Goal: Task Accomplishment & Management: Manage account settings

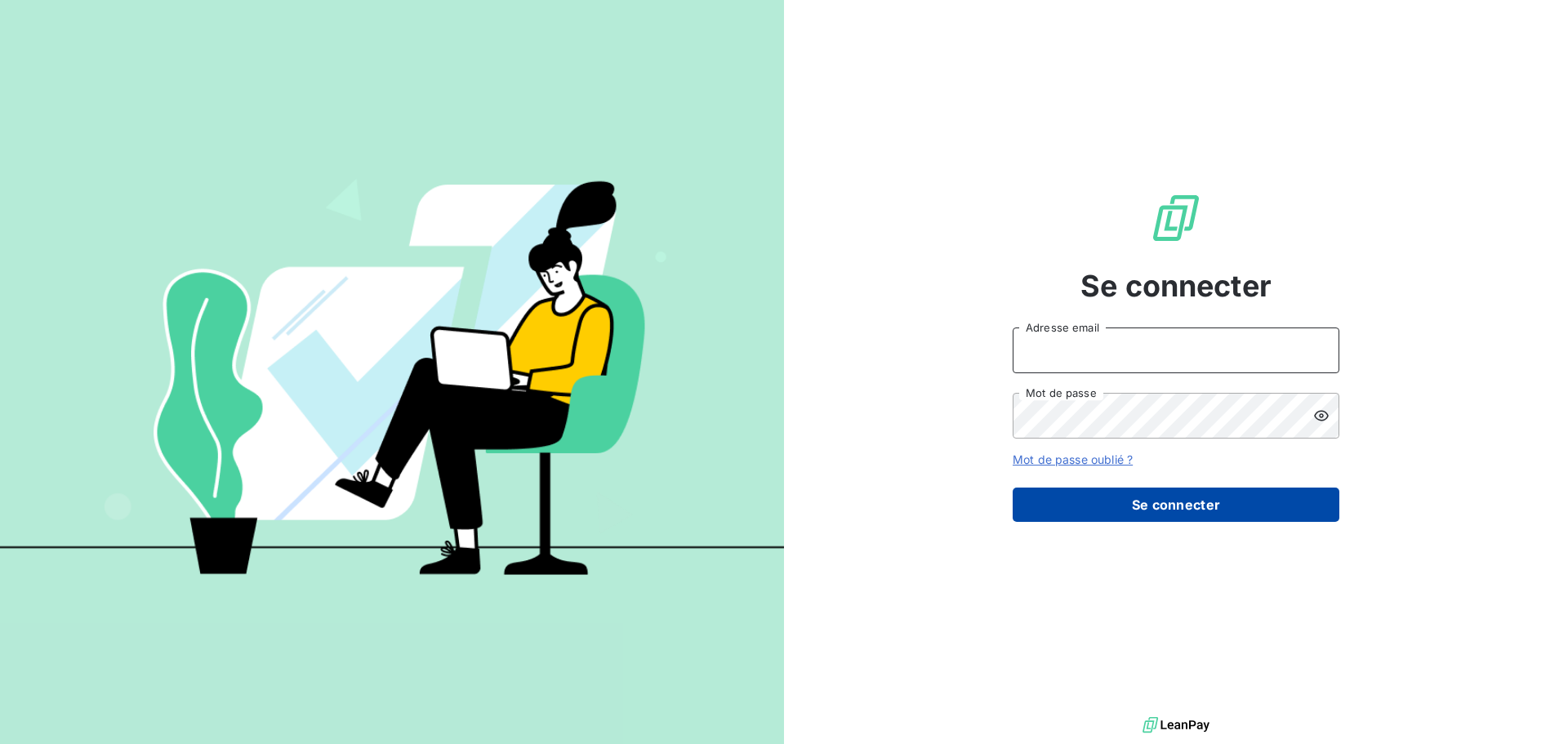
type input "[PERSON_NAME][EMAIL_ADDRESS][DOMAIN_NAME]"
click at [1174, 504] on button "Se connecter" at bounding box center [1176, 505] width 327 height 34
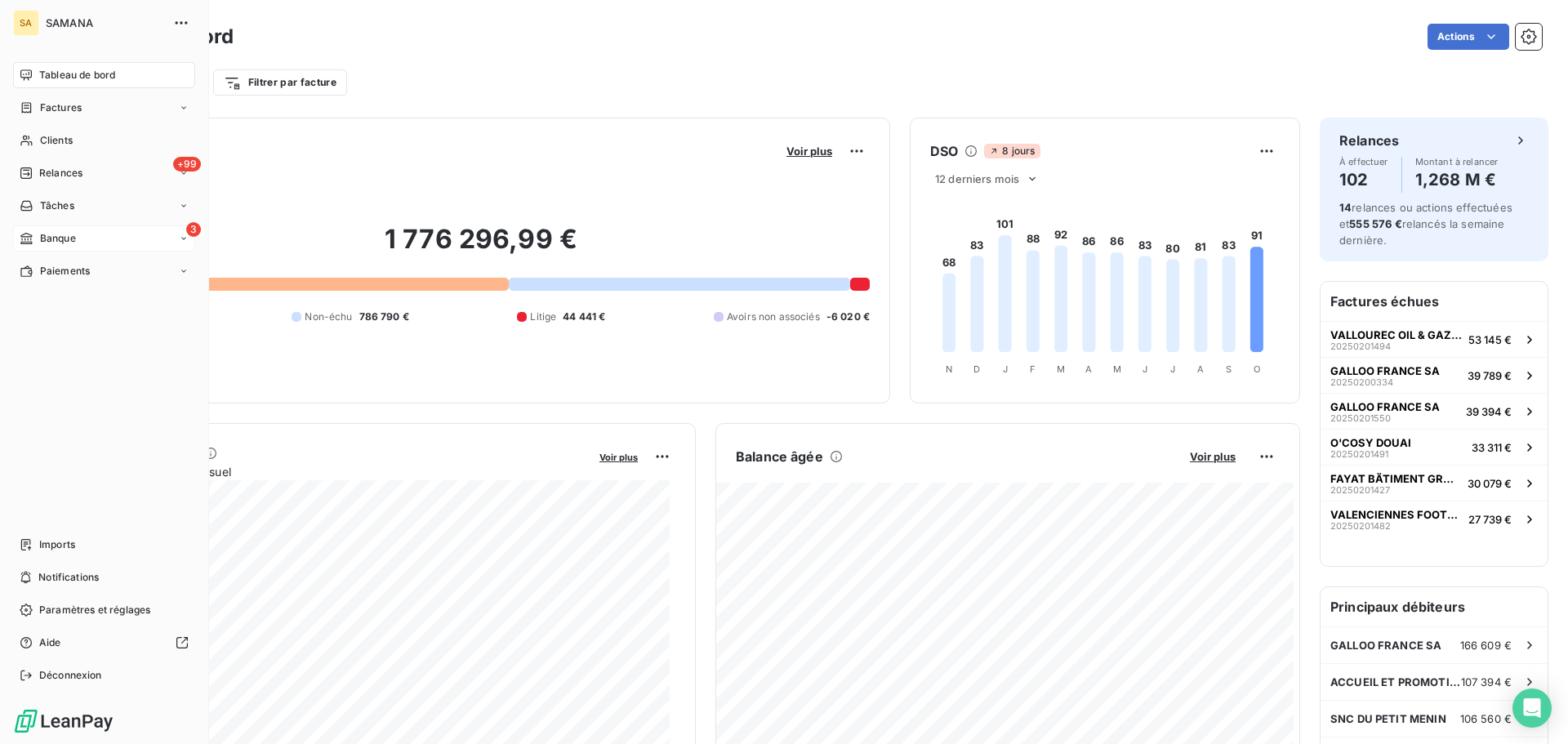
click at [79, 236] on div "3 Banque" at bounding box center [104, 238] width 182 height 26
click at [107, 274] on span "Opérations à associer" at bounding box center [90, 271] width 103 height 14
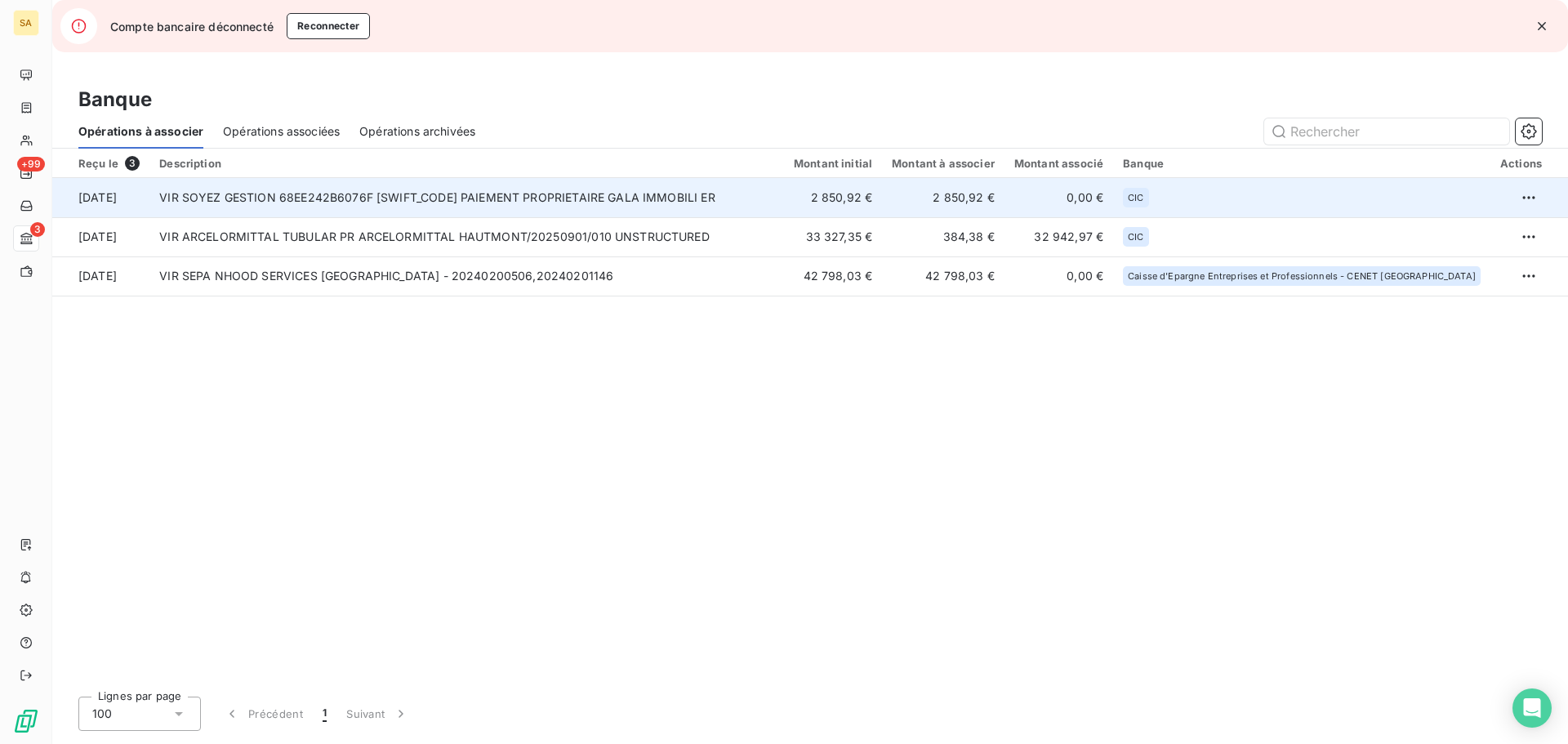
click at [751, 202] on td "VIR SOYEZ GESTION 68EE242B6076F [SWIFT_CODE] PAIEMENT PROPRIETAIRE GALA IMMOBIL…" at bounding box center [466, 197] width 635 height 39
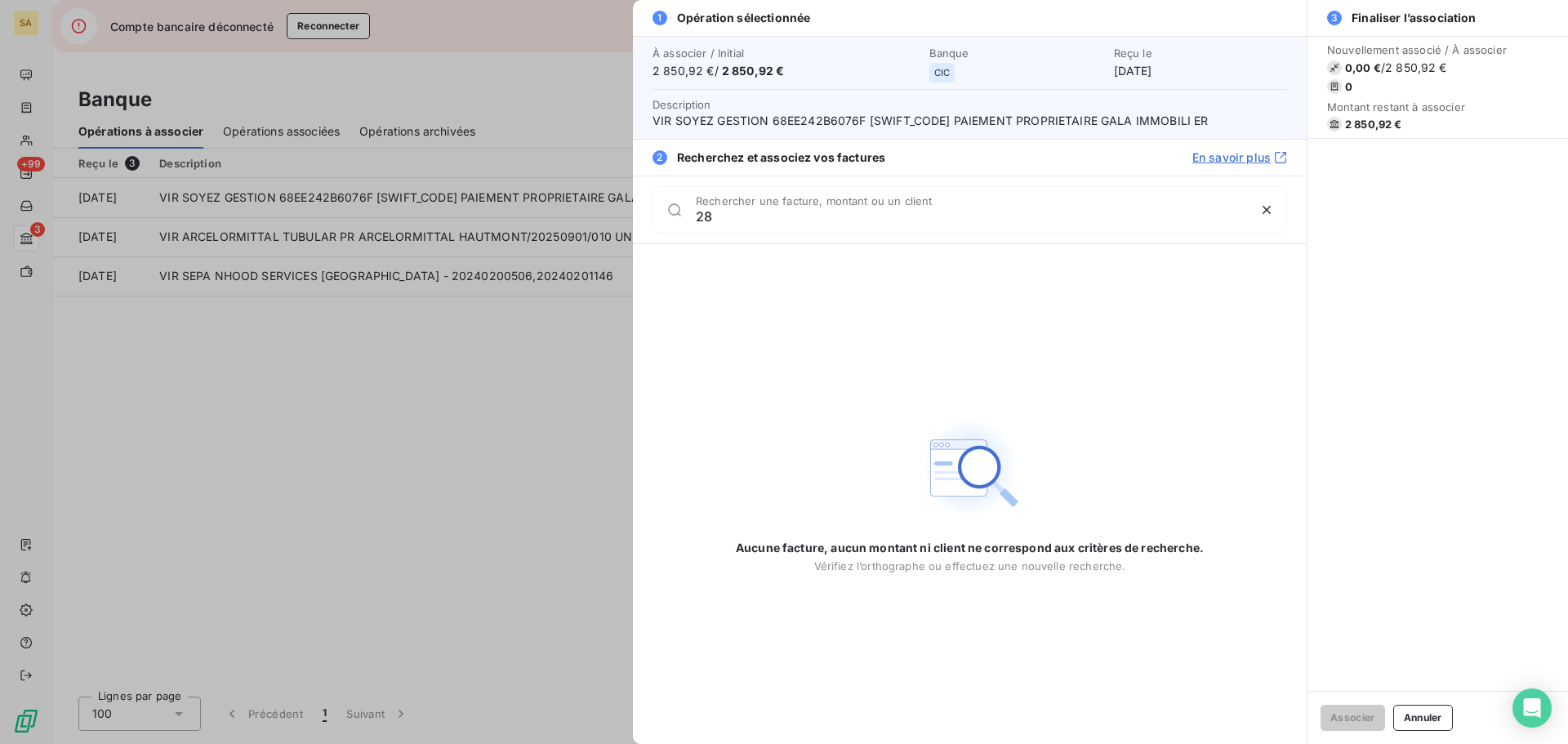
type input "2"
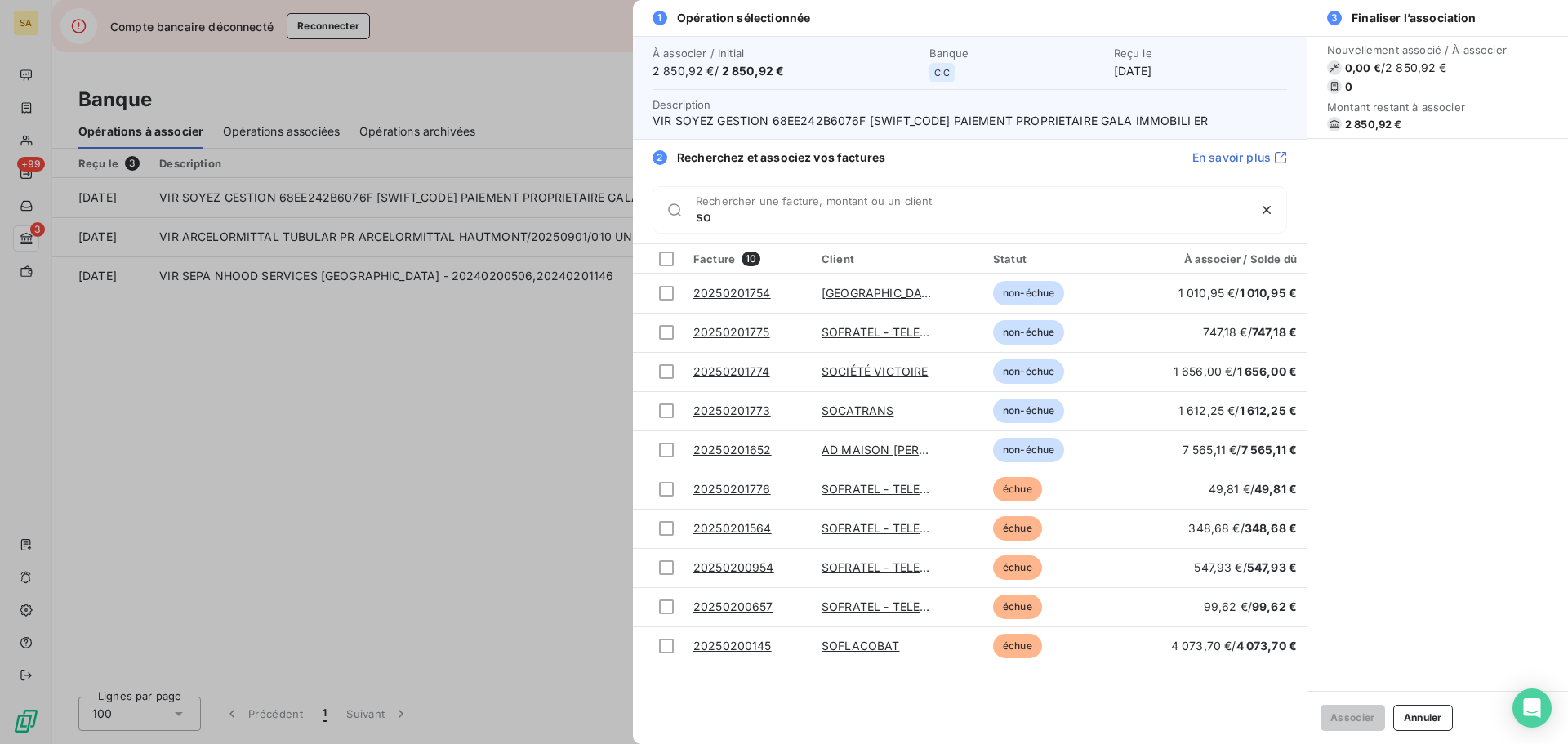
type input "s"
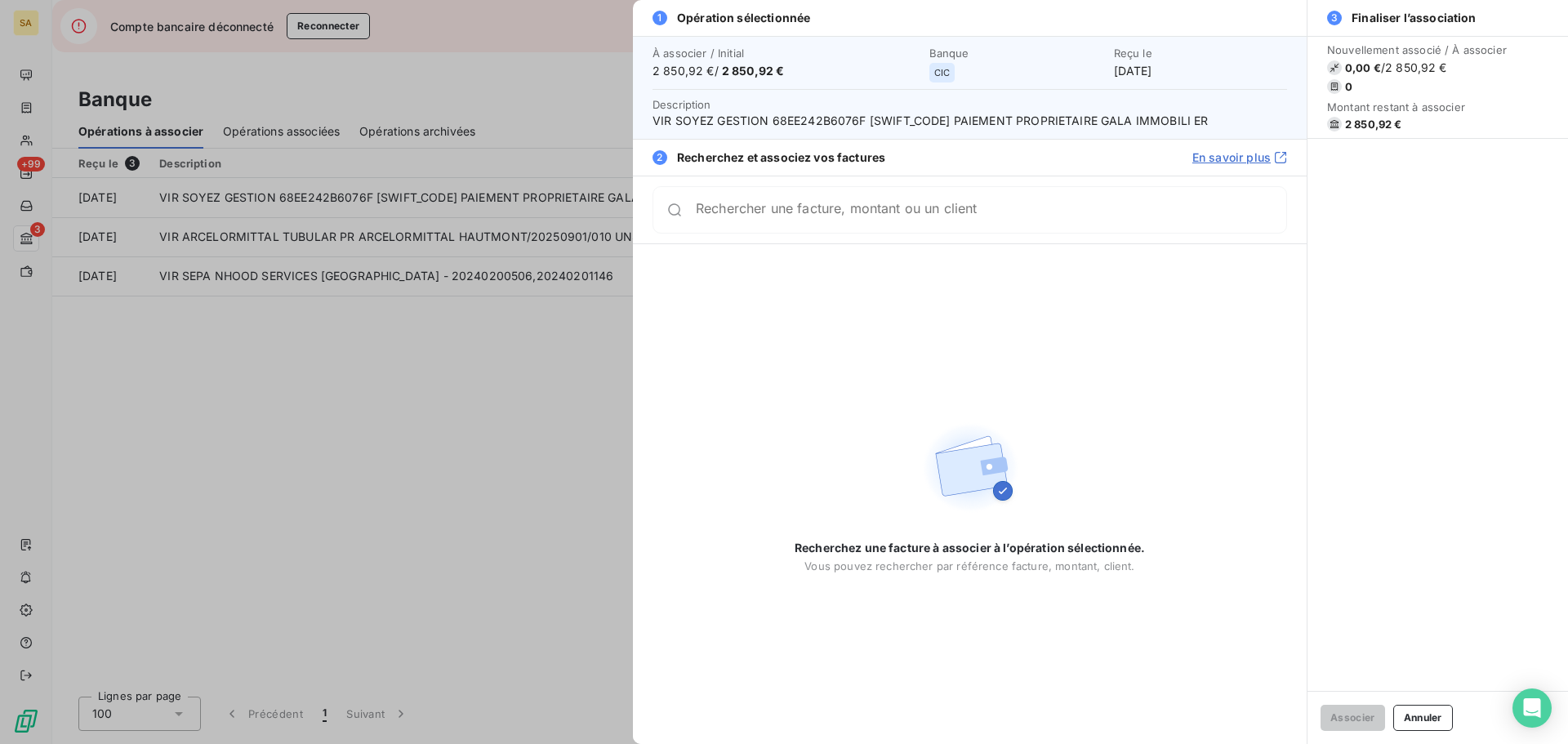
click at [459, 445] on div at bounding box center [784, 372] width 1568 height 744
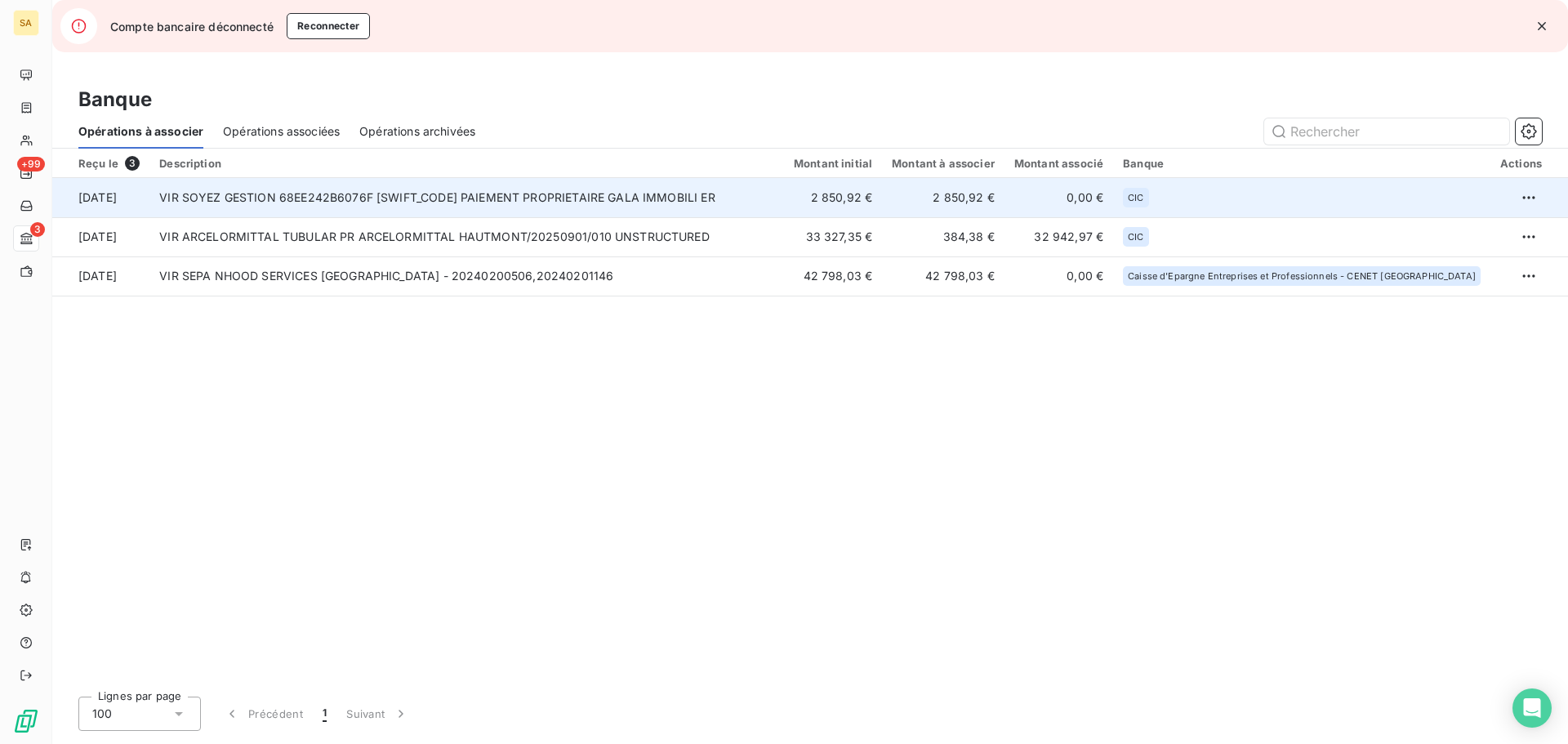
click at [1545, 198] on td at bounding box center [1529, 197] width 78 height 39
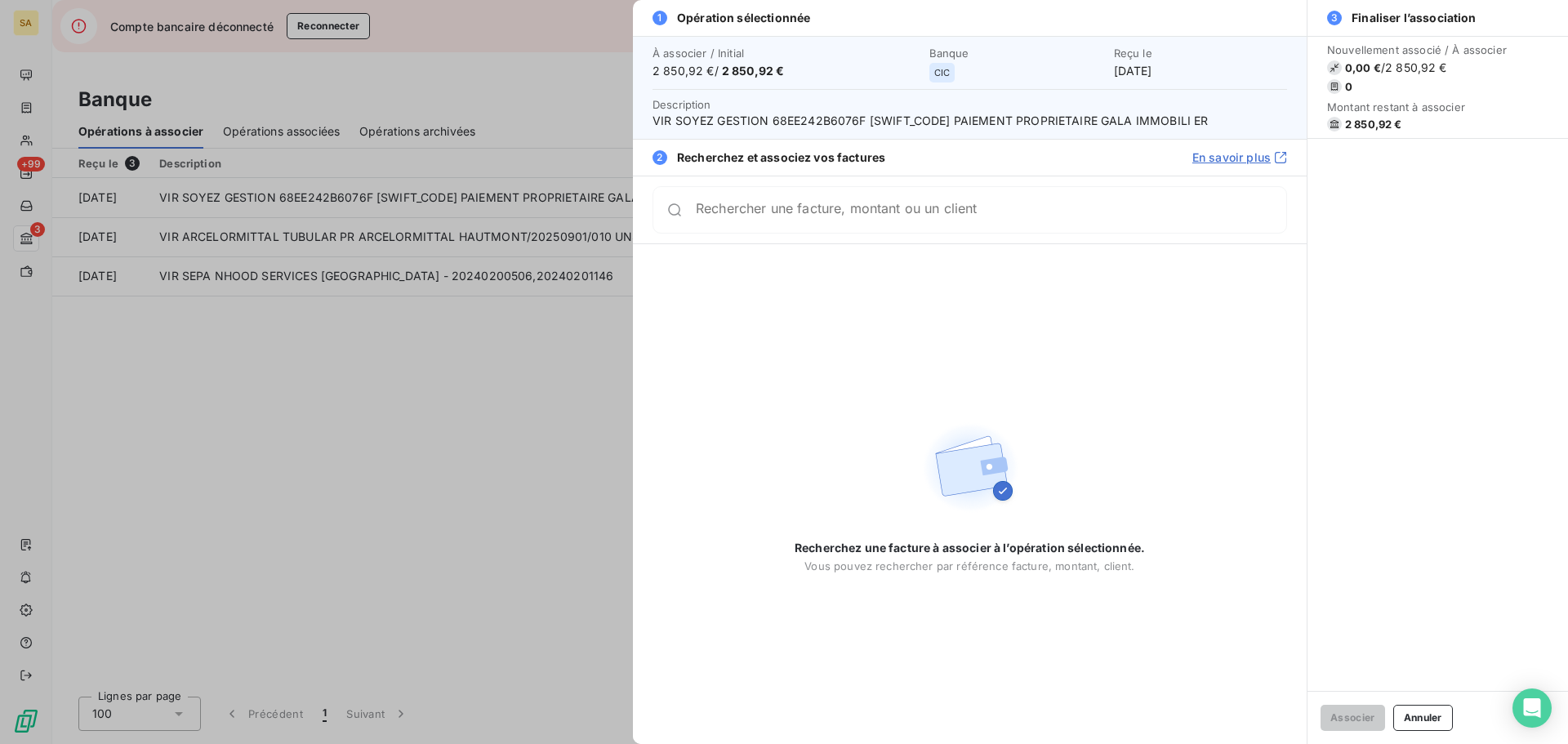
click at [1178, 211] on input "Rechercher une facture, montant ou un client" at bounding box center [991, 209] width 591 height 16
type input "N"
click at [299, 410] on div at bounding box center [784, 372] width 1568 height 744
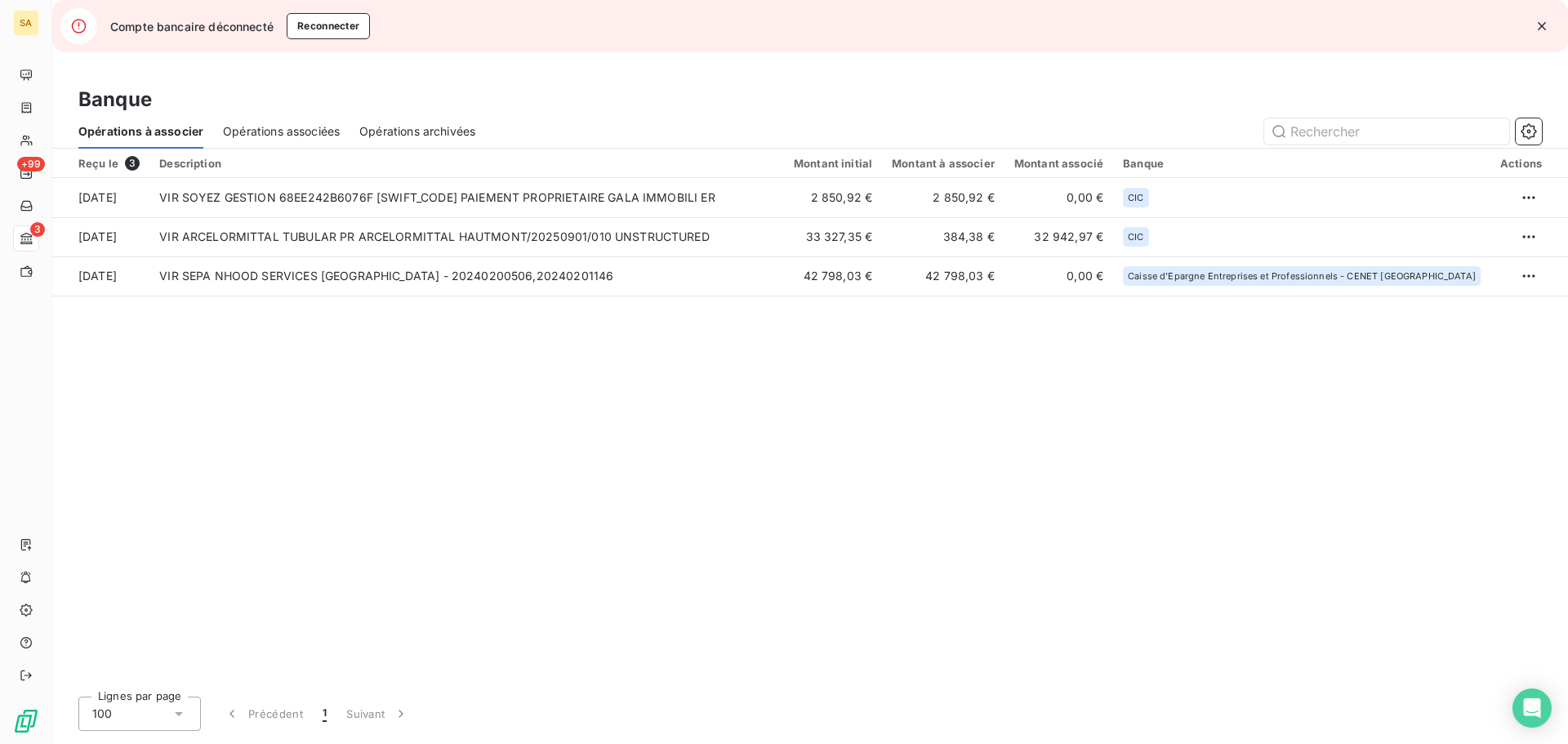
drag, startPoint x: 1528, startPoint y: 200, endPoint x: 1367, endPoint y: 312, distance: 196.1
click at [1122, 413] on div "Reçu le 3 Description Montant initial Montant à associer Montant associé Banque…" at bounding box center [810, 416] width 1516 height 535
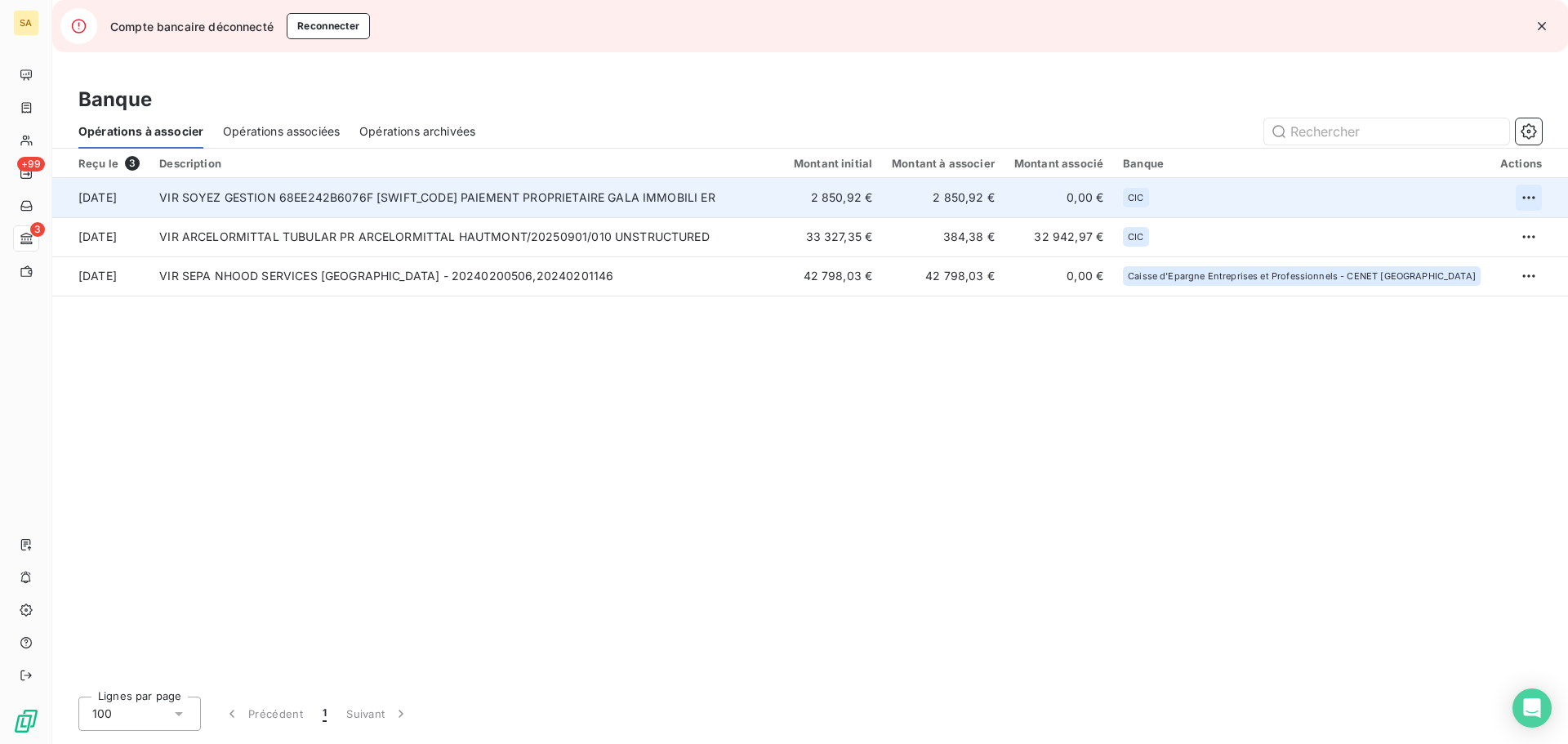
click at [1533, 200] on html "SA +99 3 Compte bancaire déconnecté Reconnecter Banque Opérations à associer Op…" at bounding box center [784, 372] width 1568 height 744
click at [1507, 239] on div "Archiver l’opération" at bounding box center [1471, 233] width 126 height 26
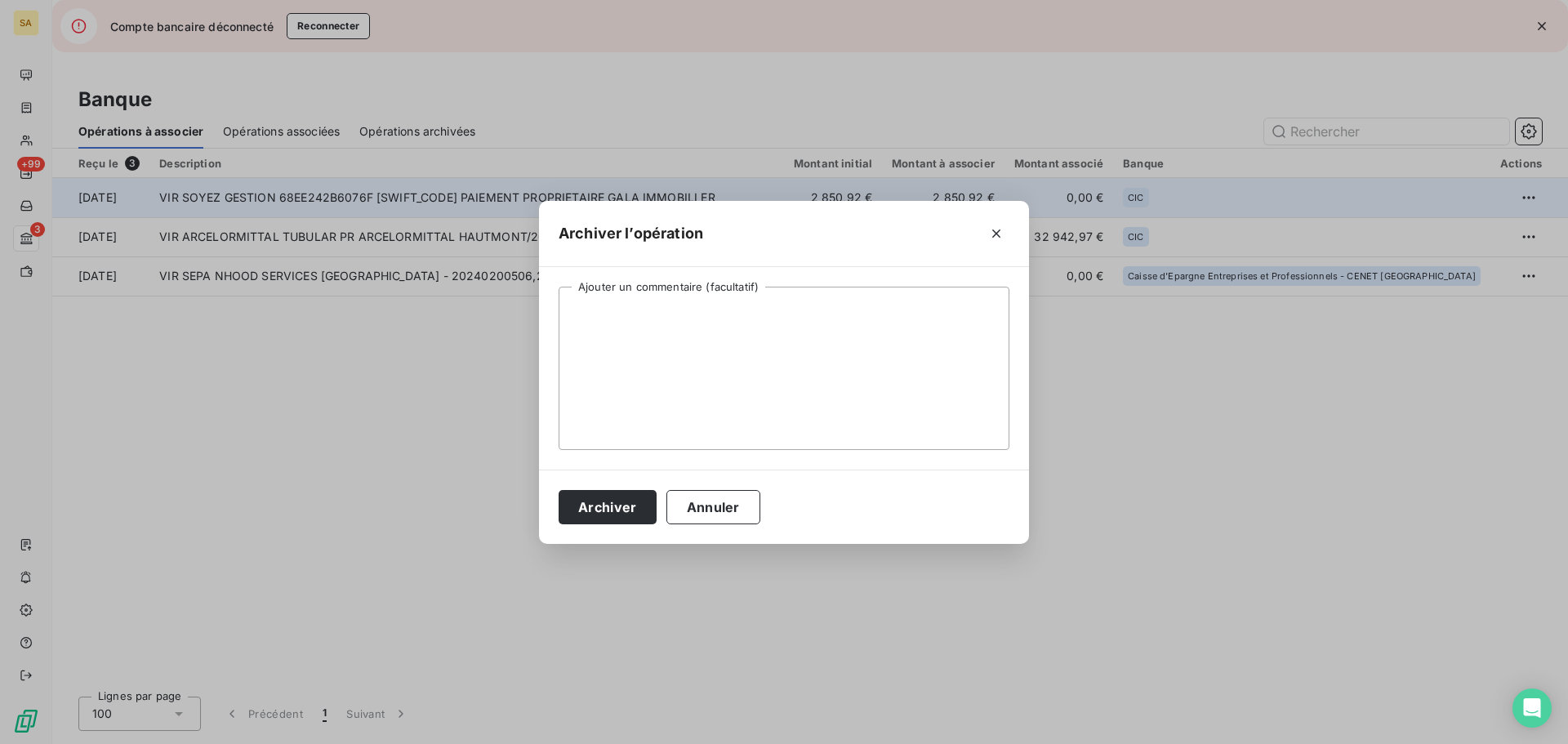
click button "button" at bounding box center [996, 233] width 26 height 26
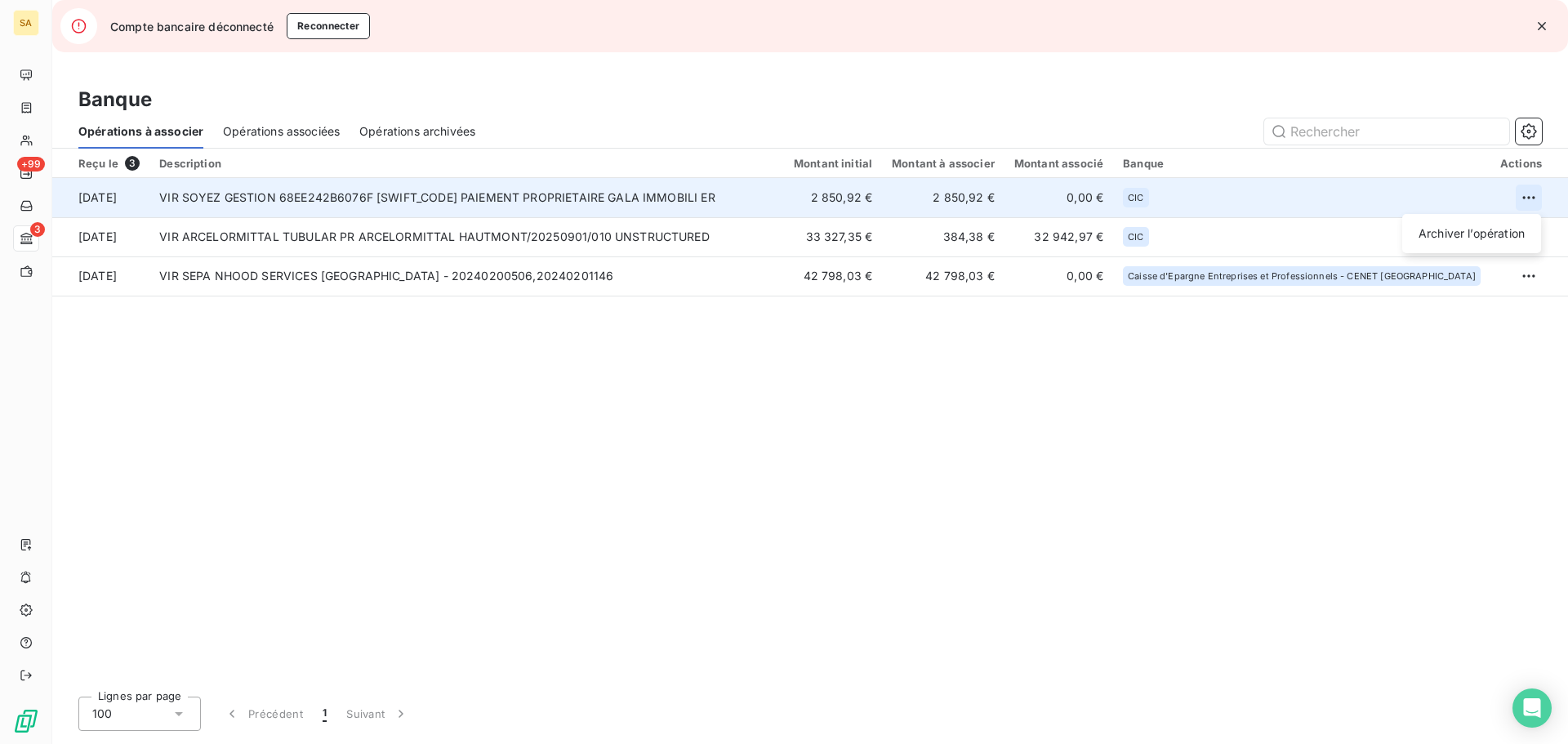
click at [1533, 201] on html "SA +99 3 Compte bancaire déconnecté Reconnecter Banque Opérations à associer Op…" at bounding box center [784, 372] width 1568 height 744
click at [1498, 243] on div "Archiver l’opération" at bounding box center [1471, 233] width 126 height 26
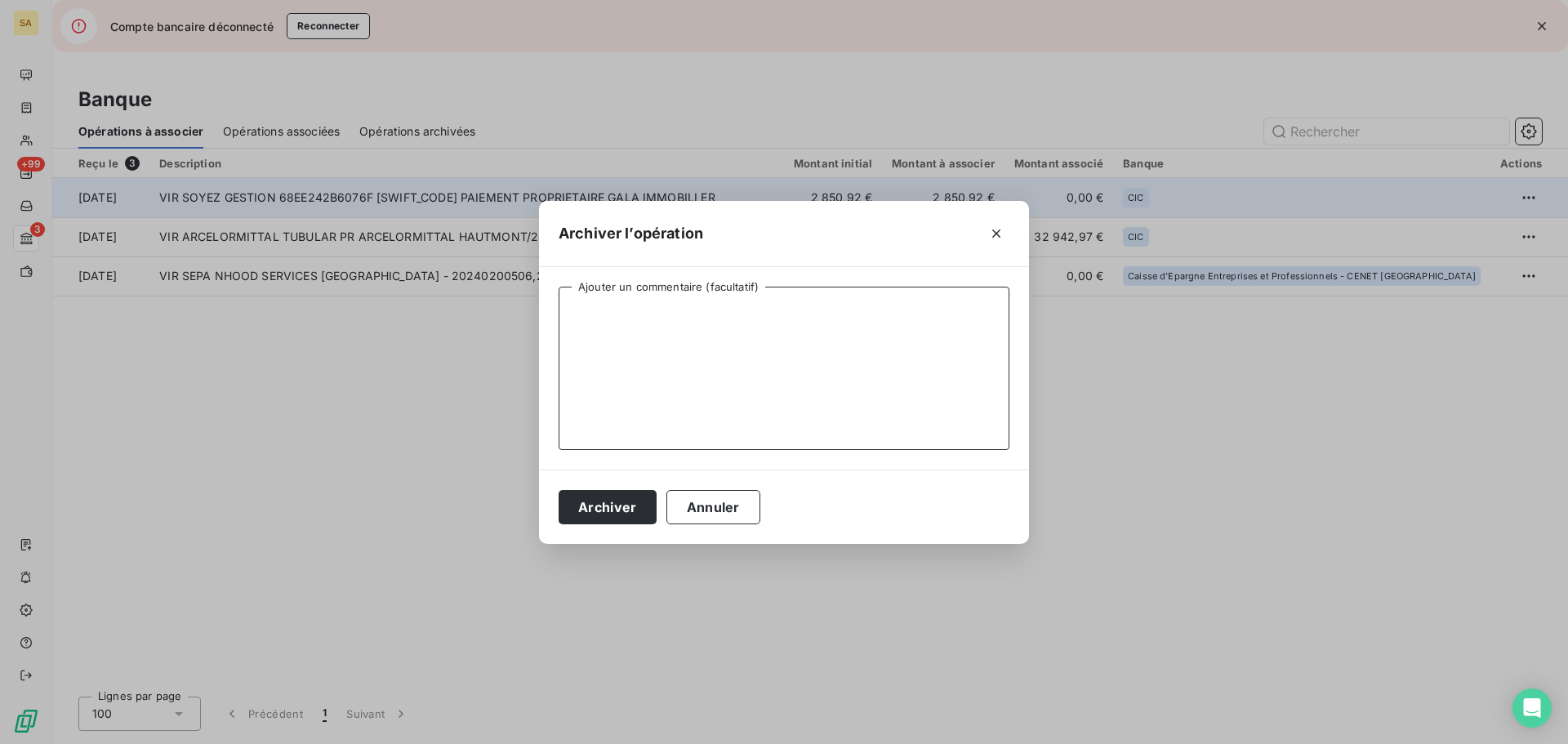
click at [711, 356] on textarea "Ajouter un commentaire (facultatif)" at bounding box center [784, 367] width 451 height 163
type textarea "Non lié à une prestation"
click at [611, 509] on button "Archiver" at bounding box center [608, 507] width 98 height 34
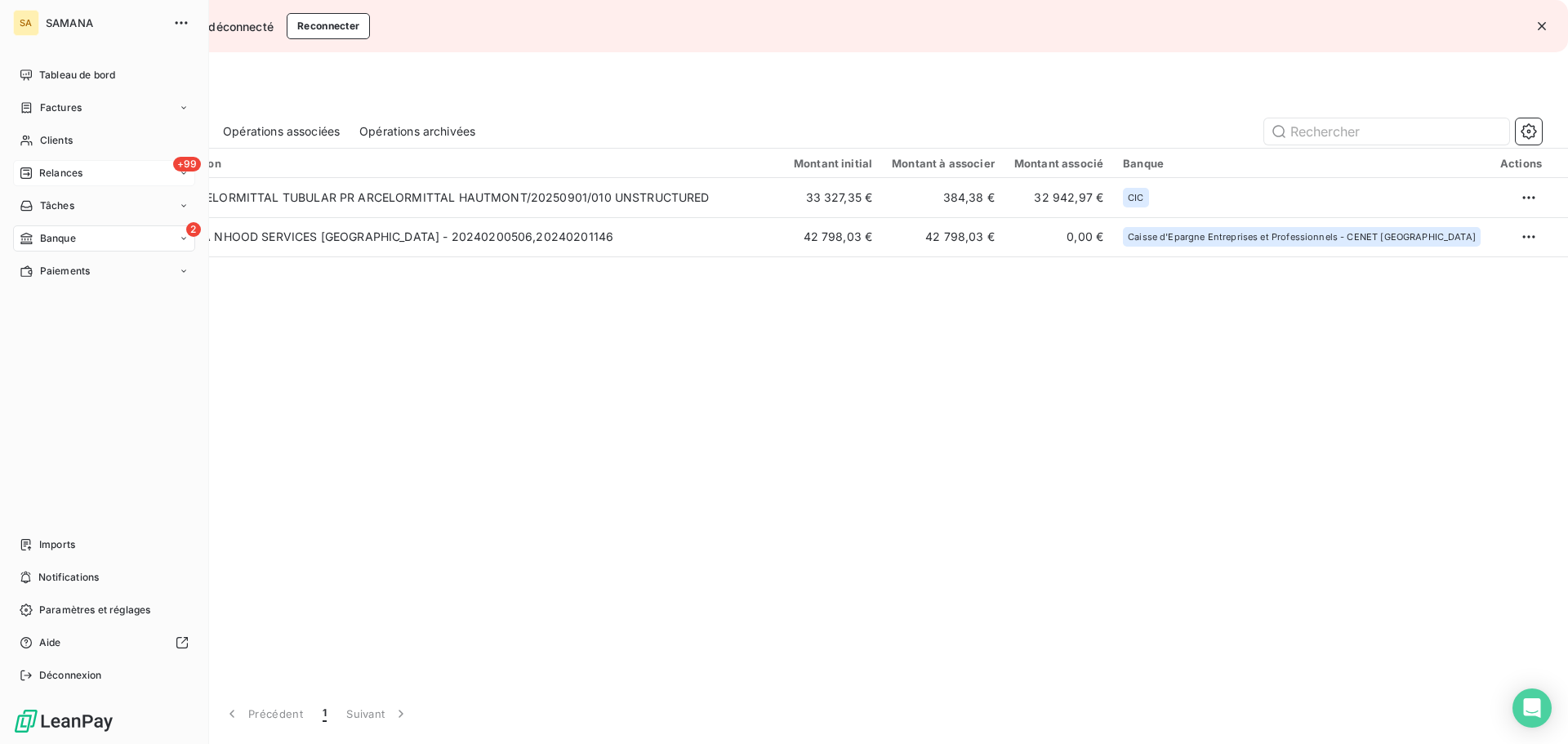
click at [82, 176] on span "Relances" at bounding box center [61, 173] width 43 height 14
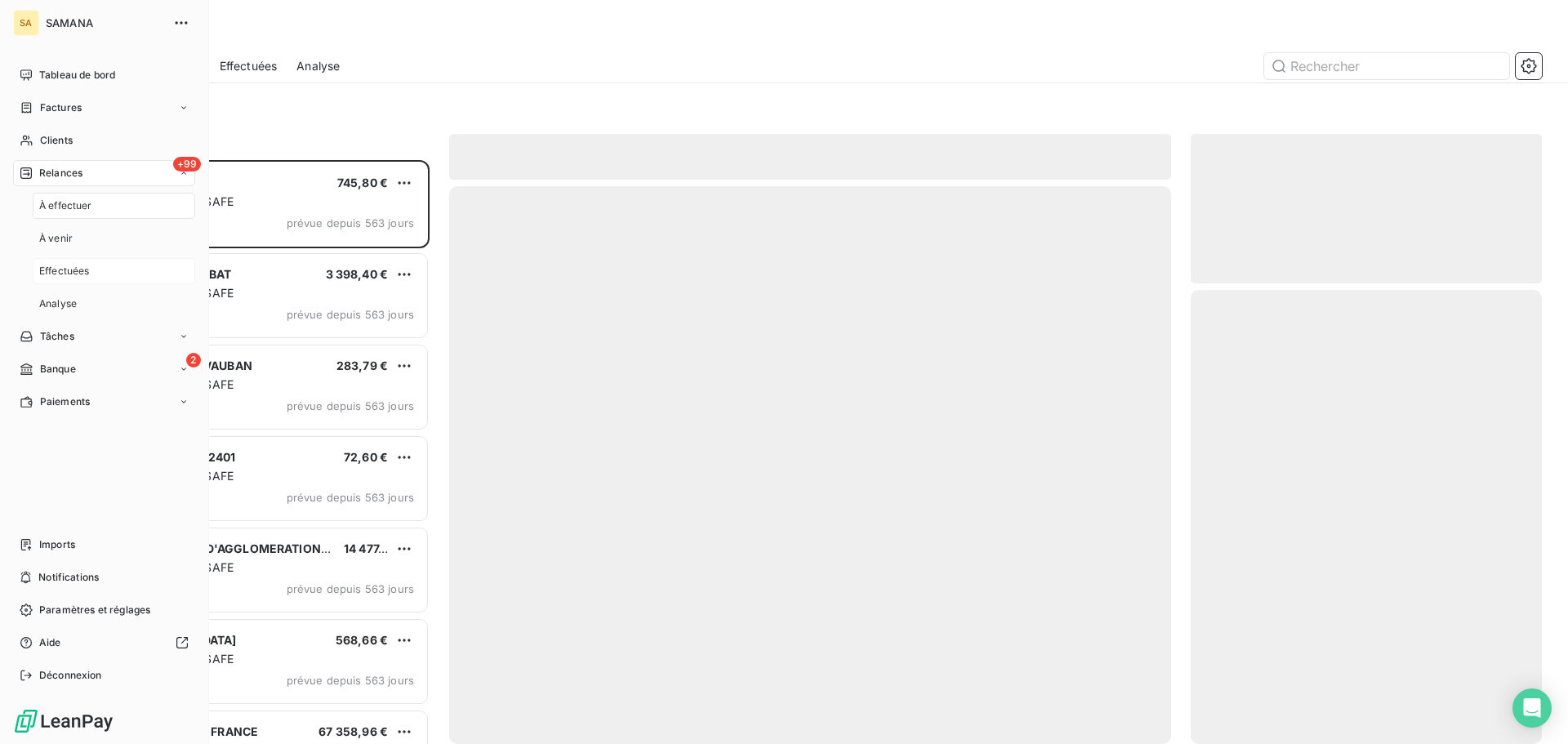
scroll to position [572, 339]
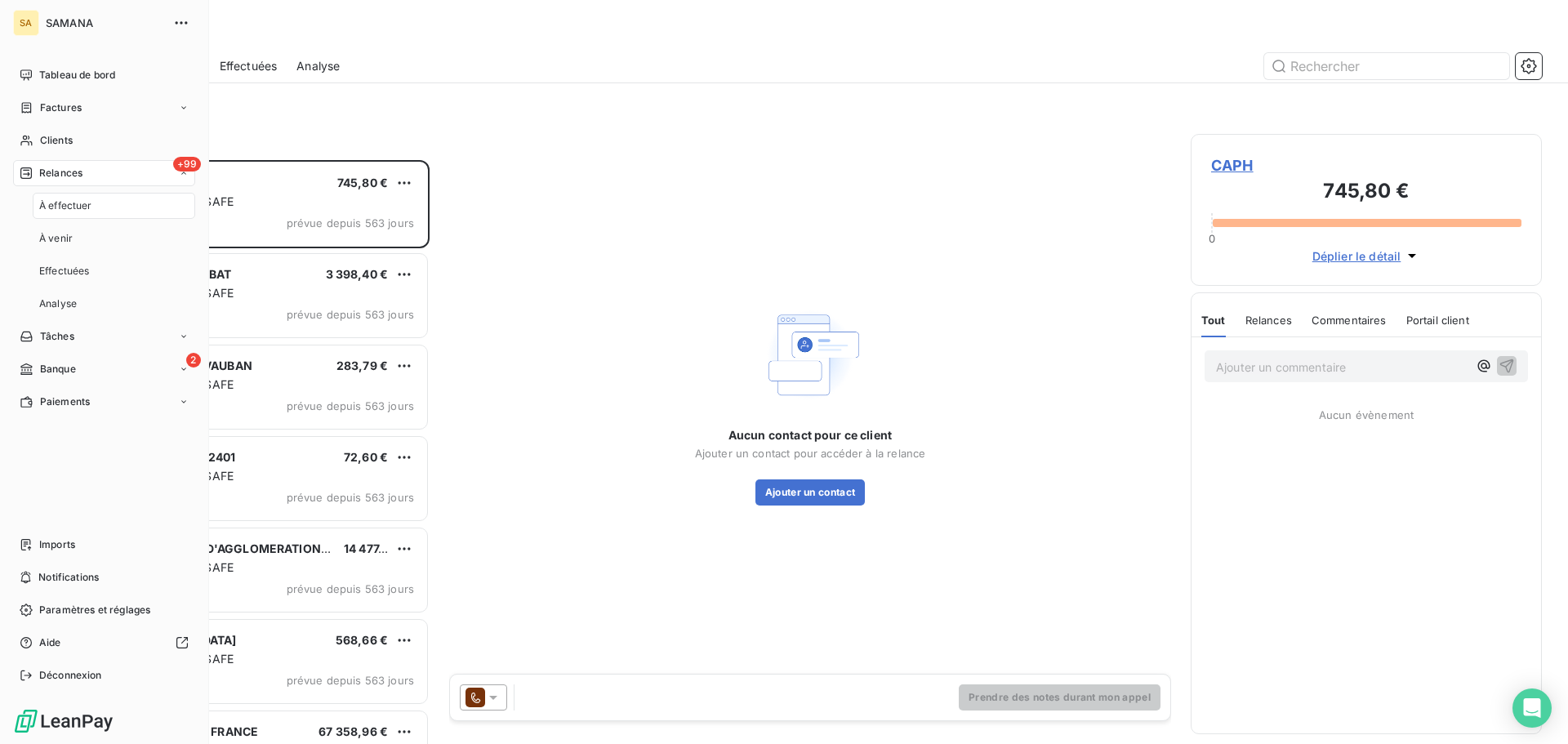
click at [117, 208] on div "À effectuer" at bounding box center [114, 205] width 163 height 26
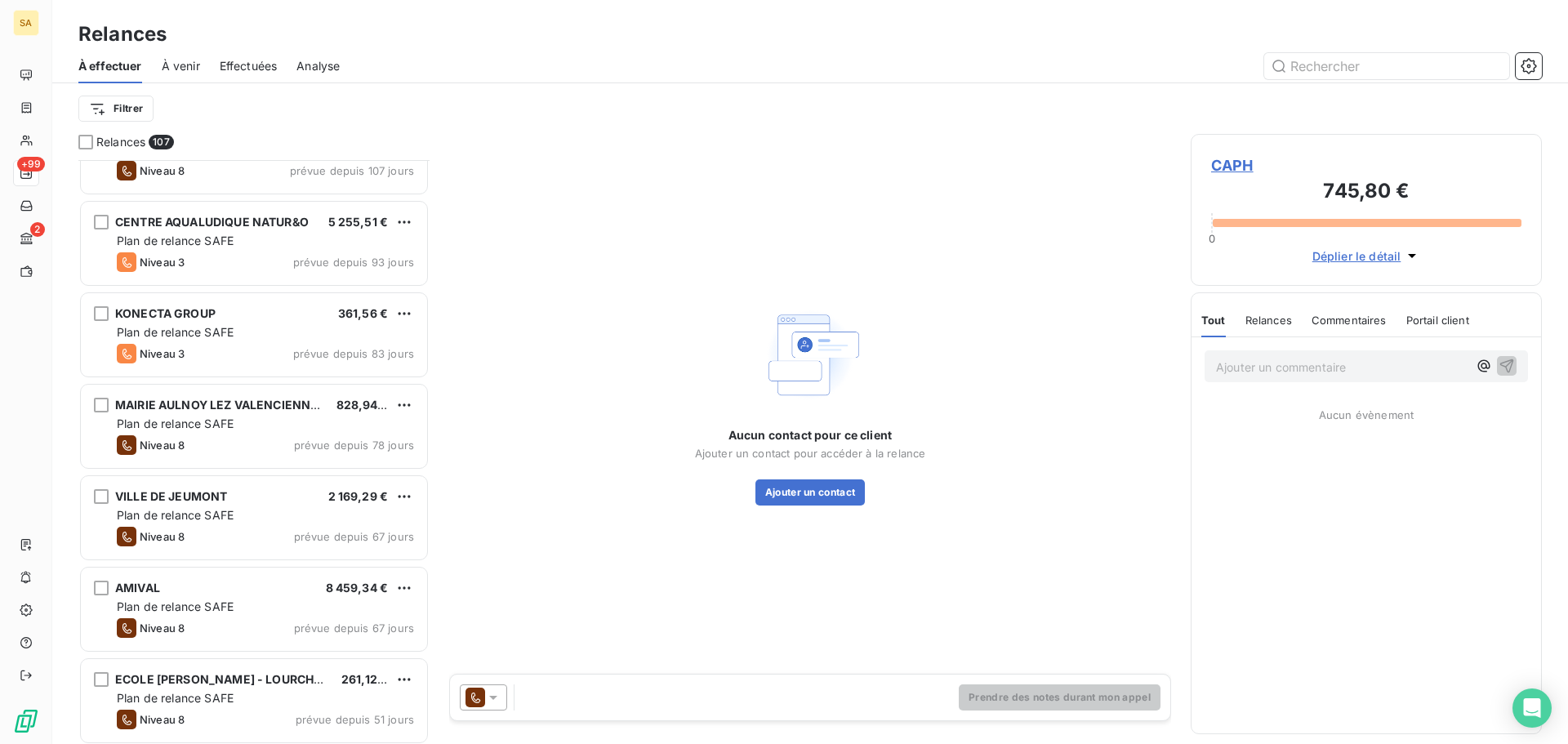
scroll to position [4818, 0]
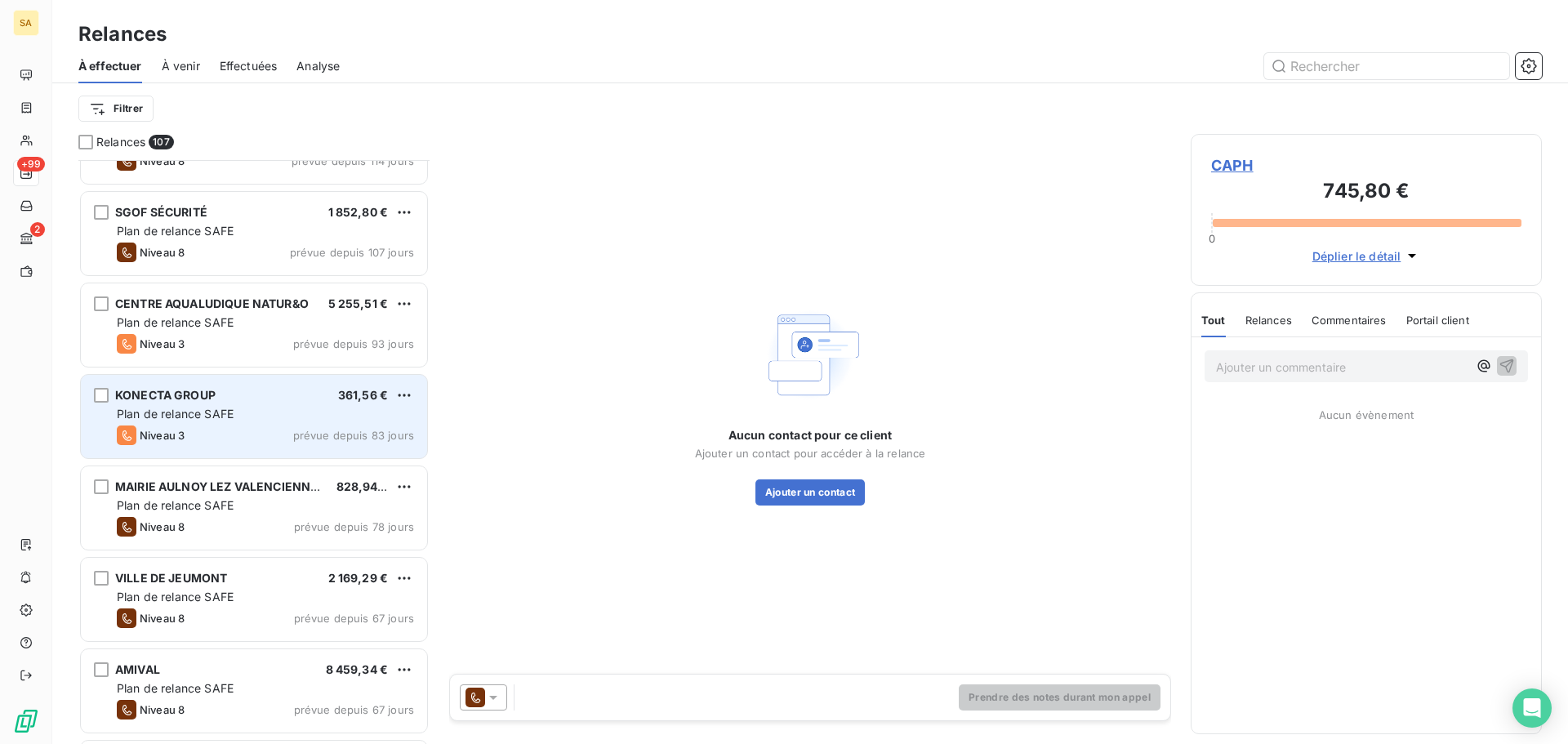
click at [287, 408] on div "Plan de relance SAFE" at bounding box center [265, 414] width 297 height 16
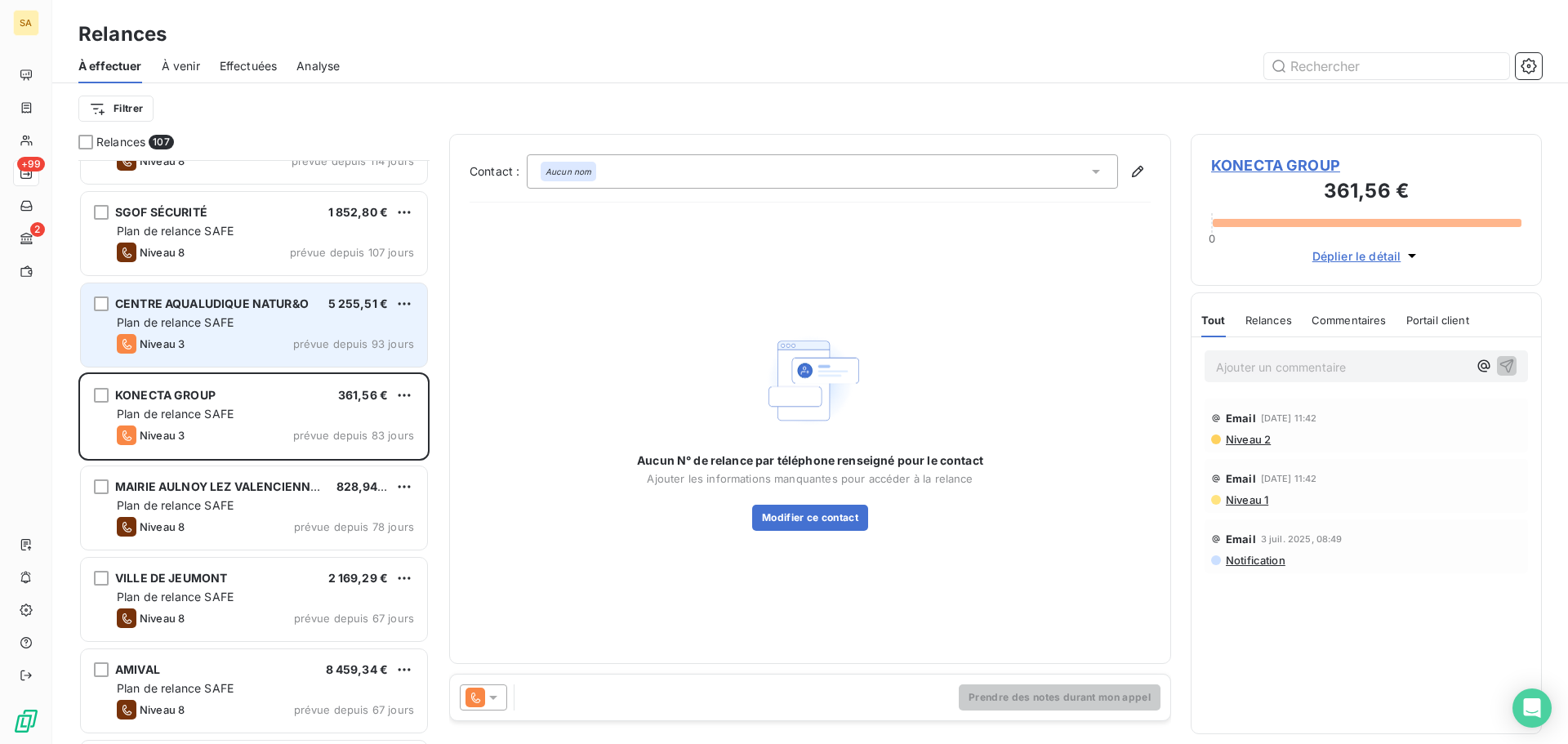
click at [279, 329] on div "Plan de relance SAFE" at bounding box center [265, 322] width 297 height 16
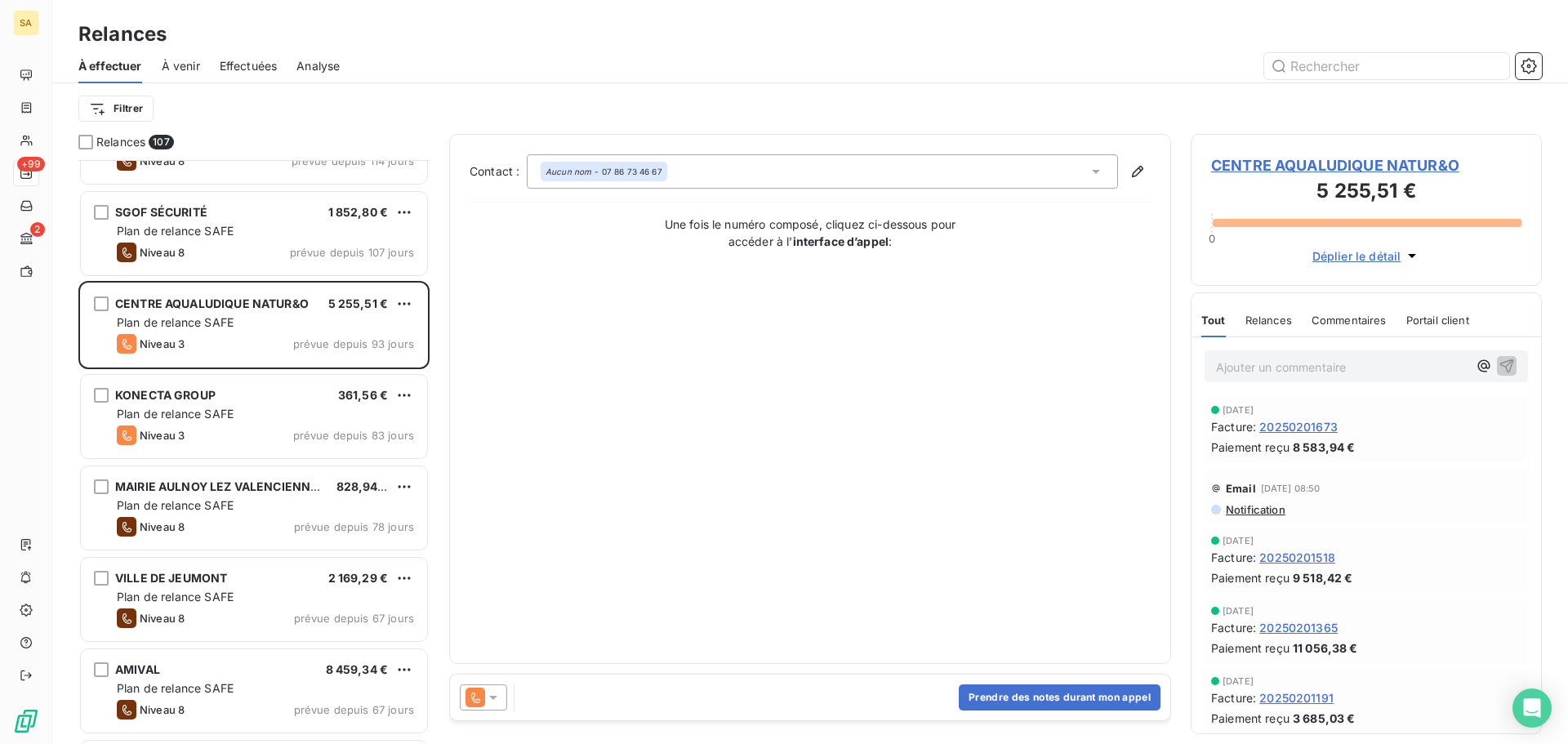
click at [1362, 254] on span "Déplier le détail" at bounding box center [1357, 256] width 89 height 17
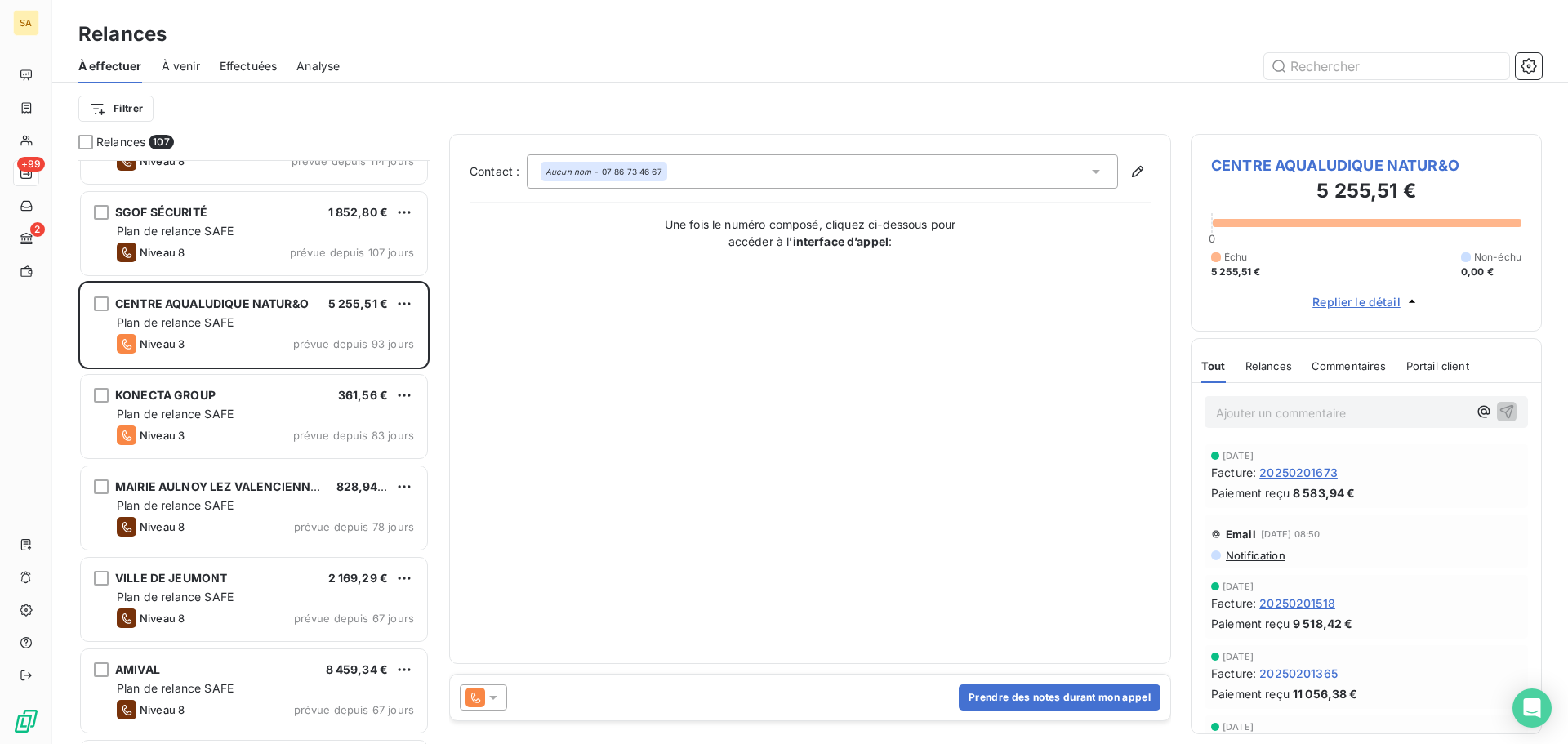
click at [1339, 161] on span "CENTRE AQUALUDIQUE NATUR&O" at bounding box center [1367, 165] width 311 height 22
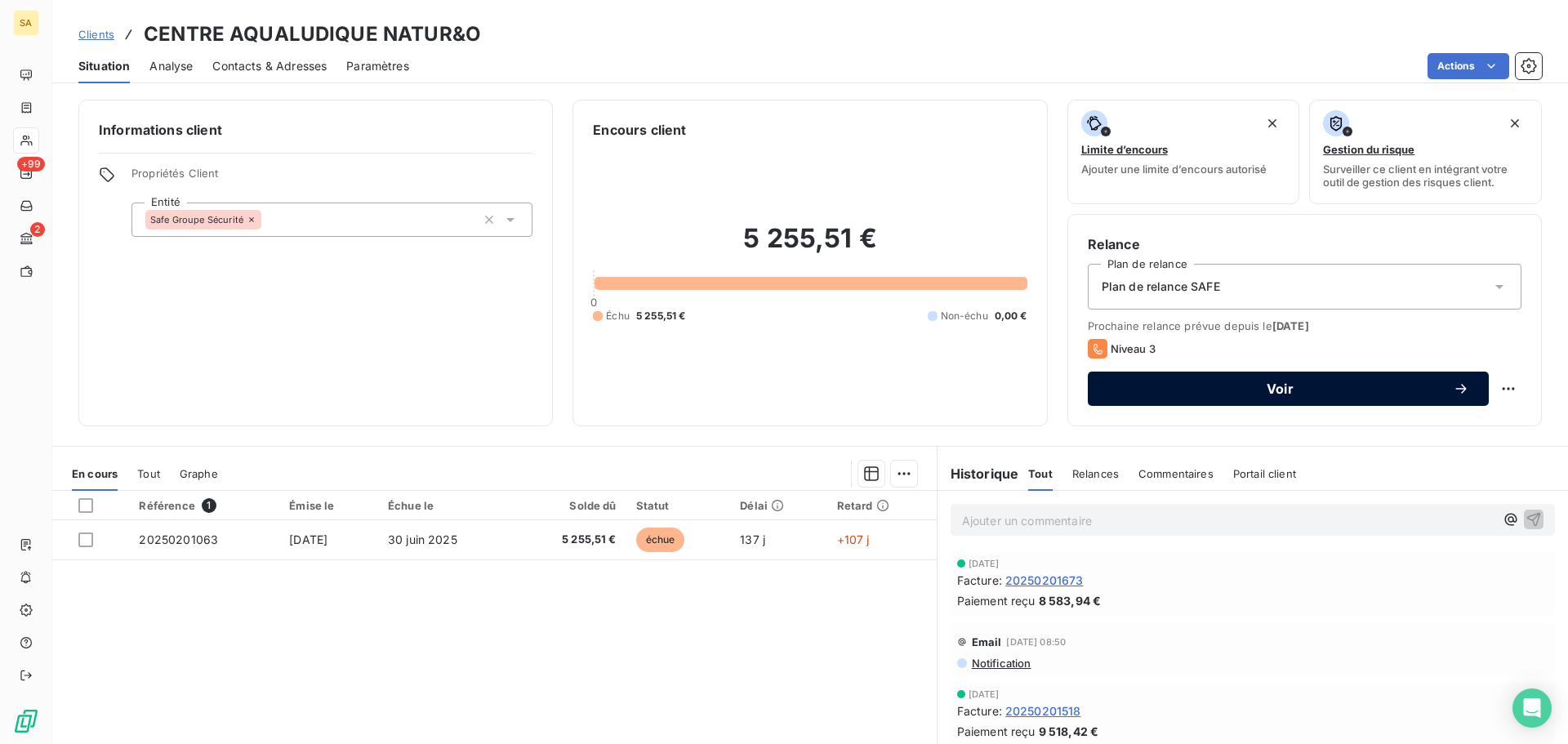
click at [1421, 380] on button "Voir" at bounding box center [1289, 388] width 401 height 34
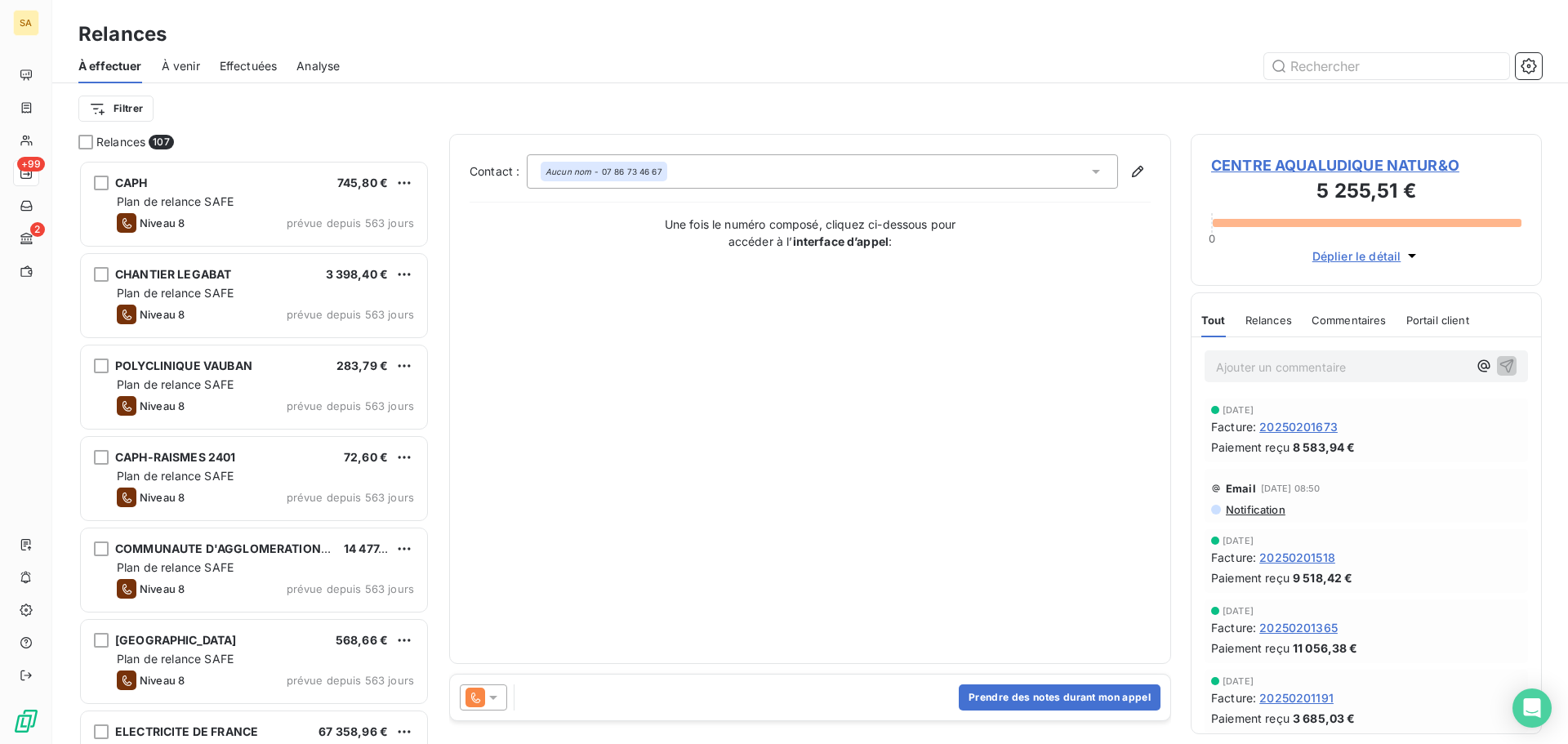
click at [1256, 322] on span "Relances" at bounding box center [1269, 320] width 47 height 13
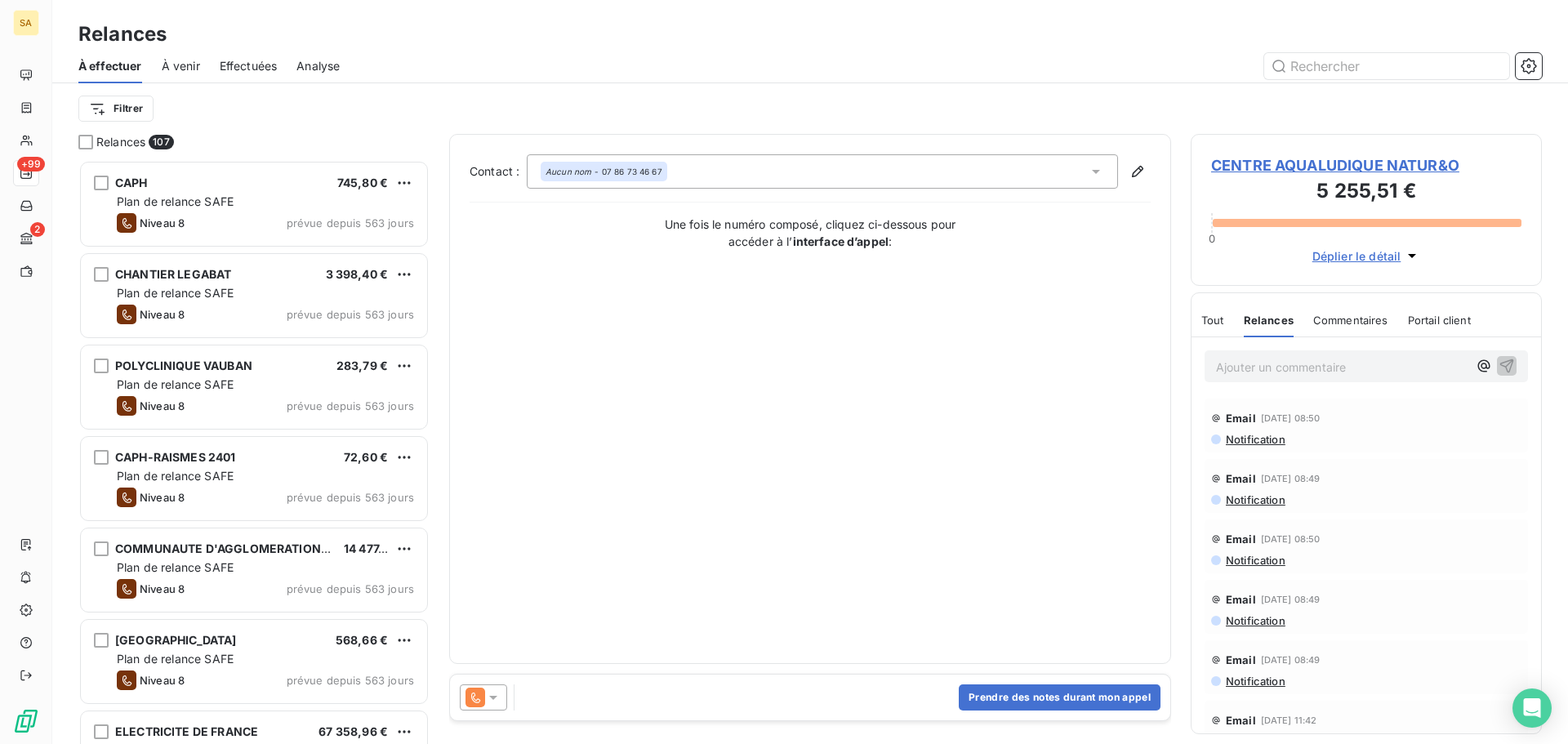
click at [1442, 321] on span "Portail client" at bounding box center [1440, 320] width 63 height 13
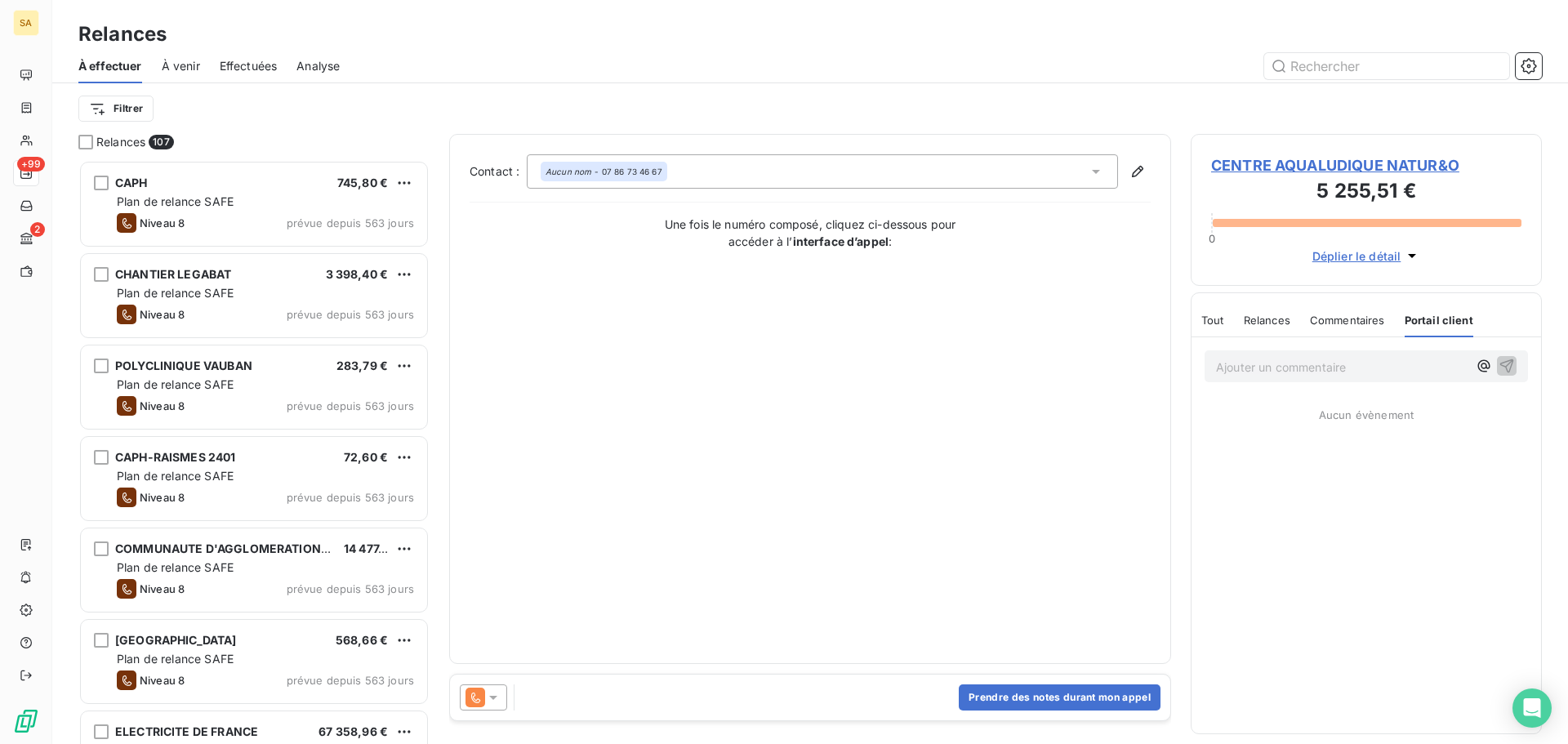
click at [1368, 326] on div "Commentaires" at bounding box center [1348, 321] width 75 height 34
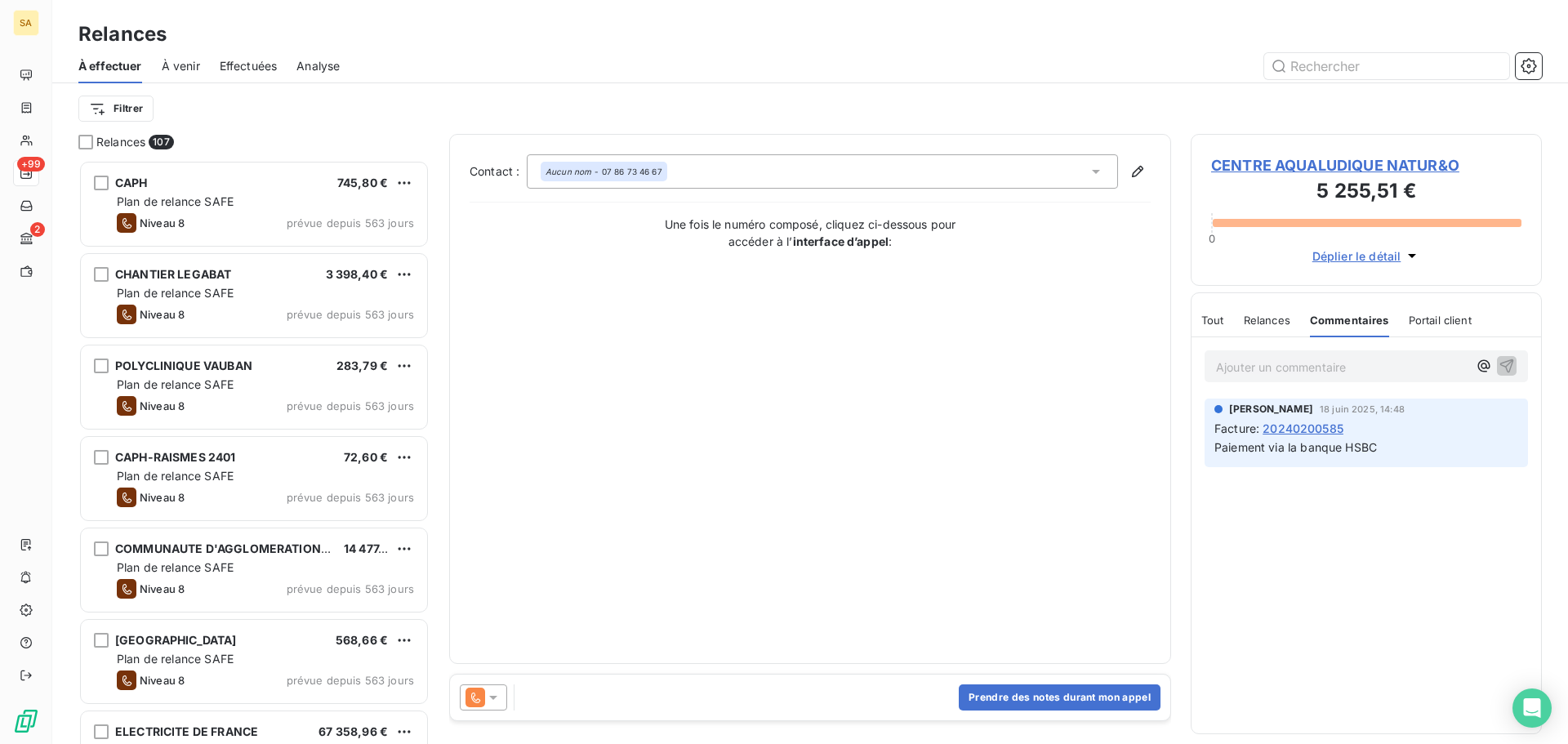
click at [1304, 431] on span "20240200585" at bounding box center [1303, 428] width 81 height 17
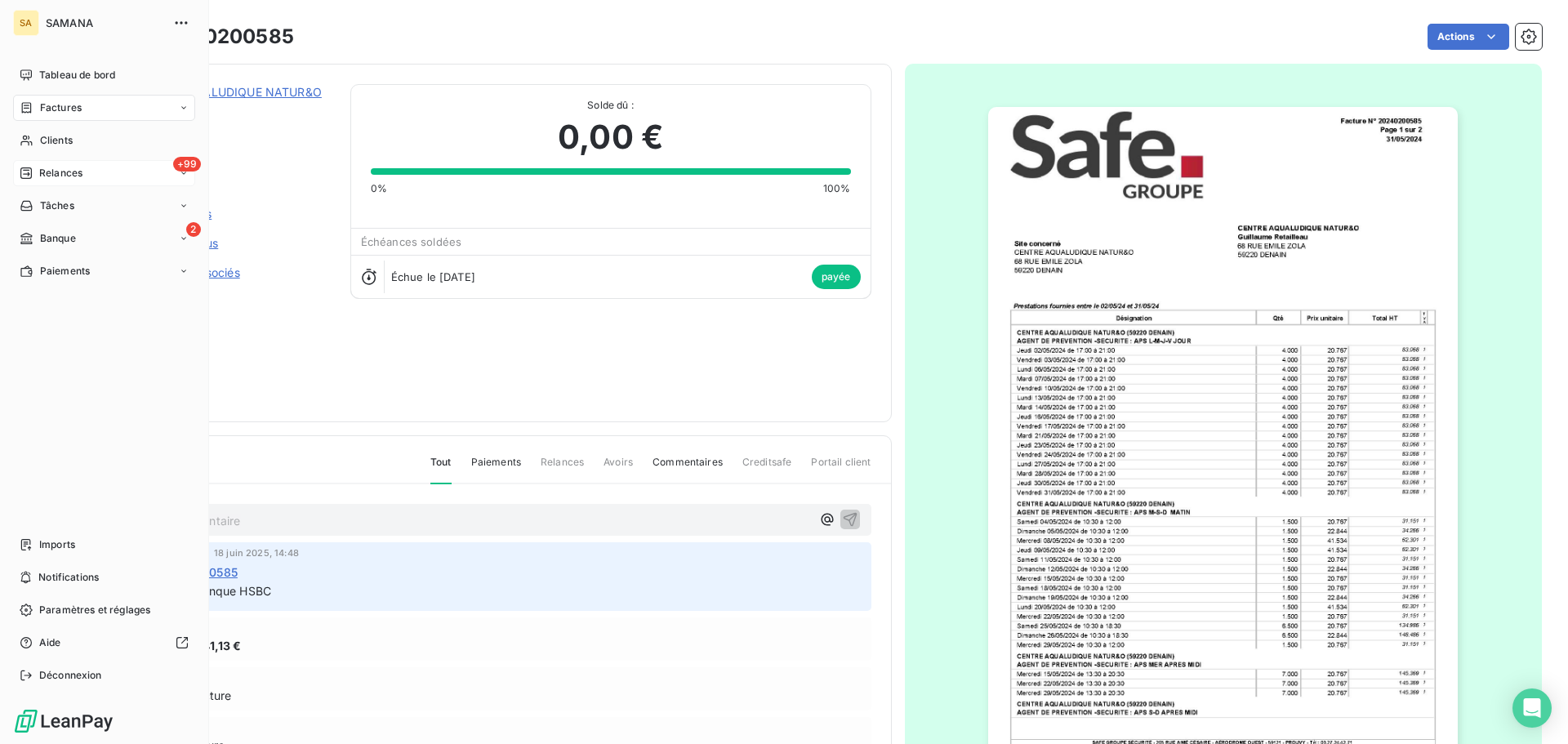
click at [118, 183] on div "+99 Relances" at bounding box center [104, 172] width 182 height 26
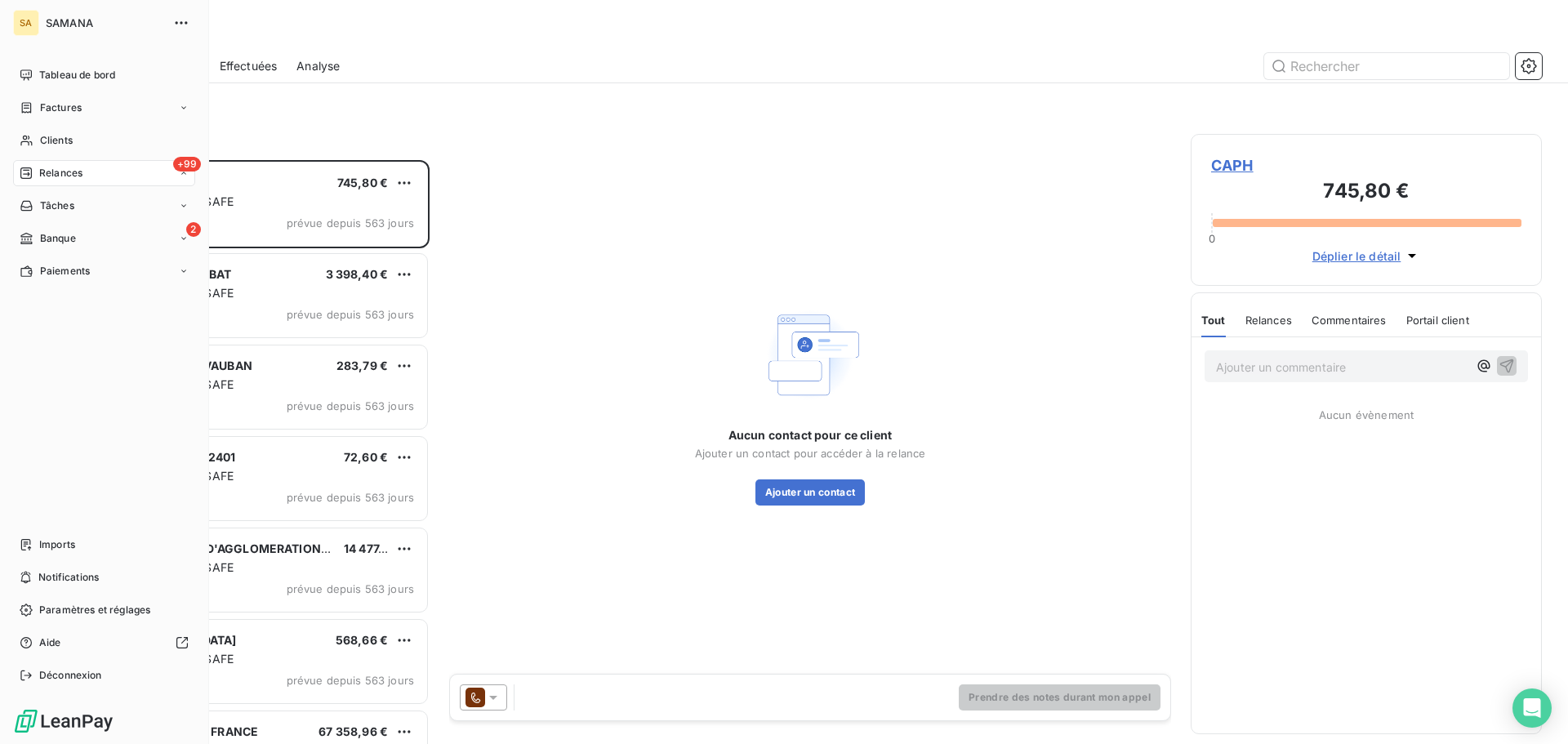
scroll to position [572, 339]
click at [116, 208] on div "À effectuer" at bounding box center [114, 205] width 163 height 26
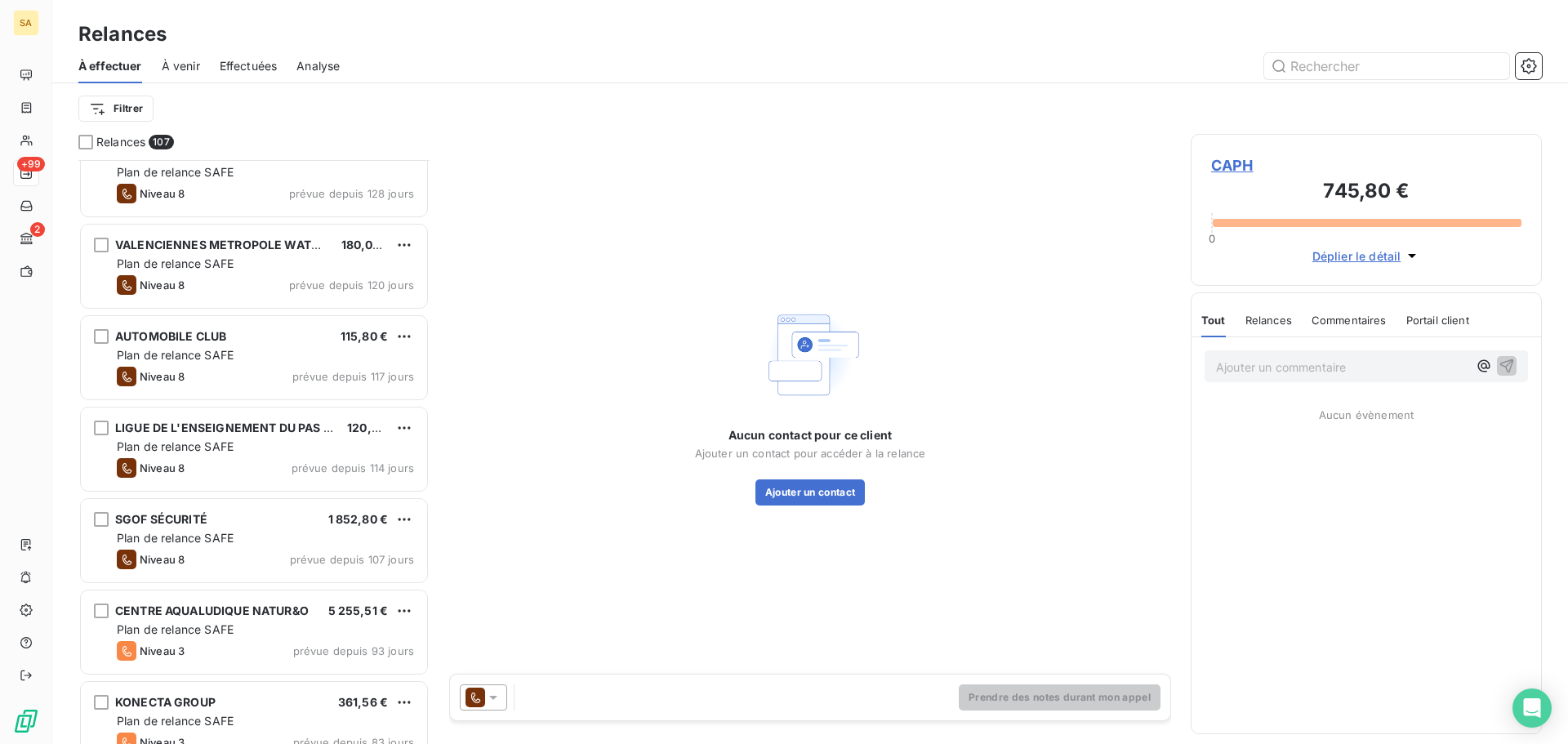
scroll to position [4655, 0]
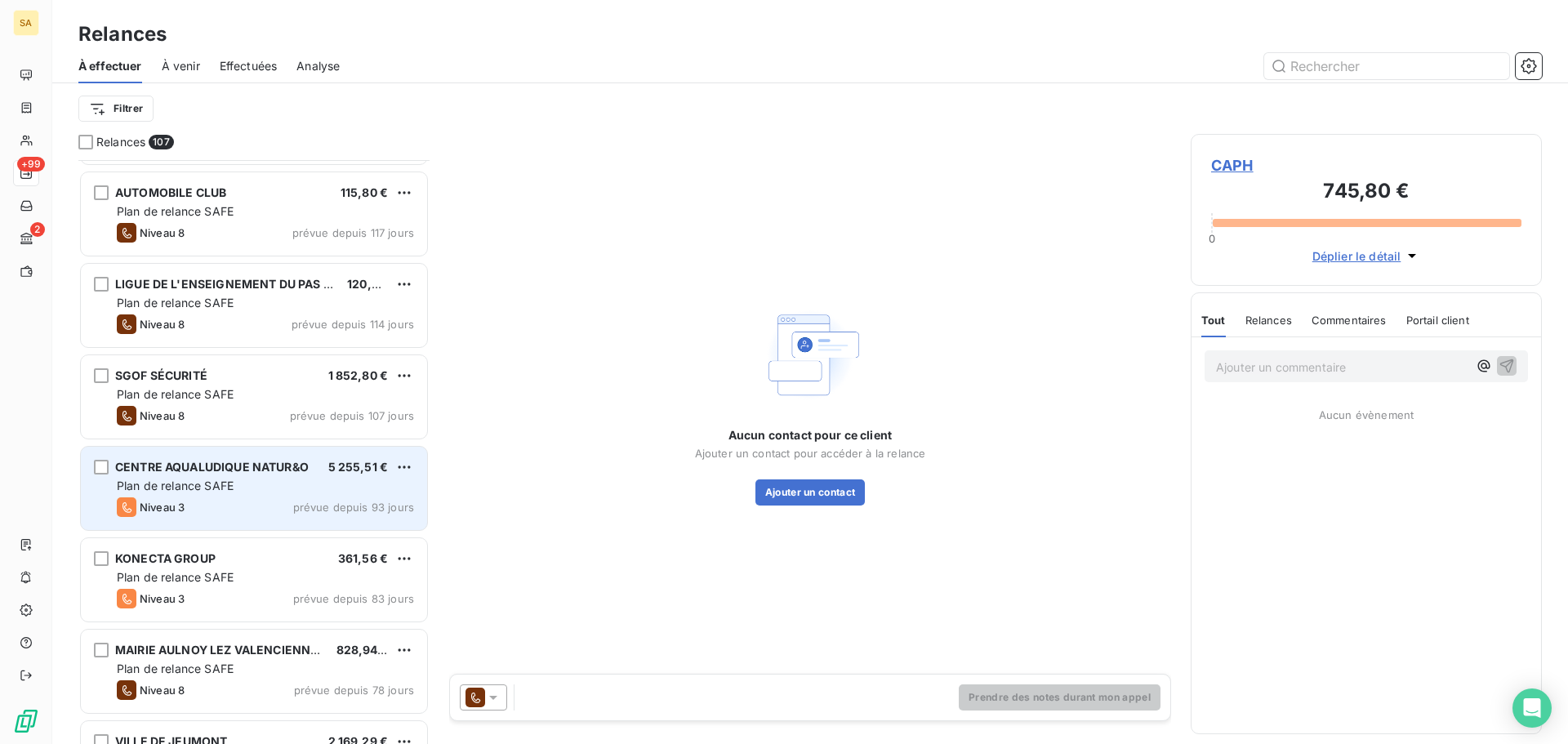
click at [267, 482] on div "Plan de relance SAFE" at bounding box center [265, 486] width 297 height 16
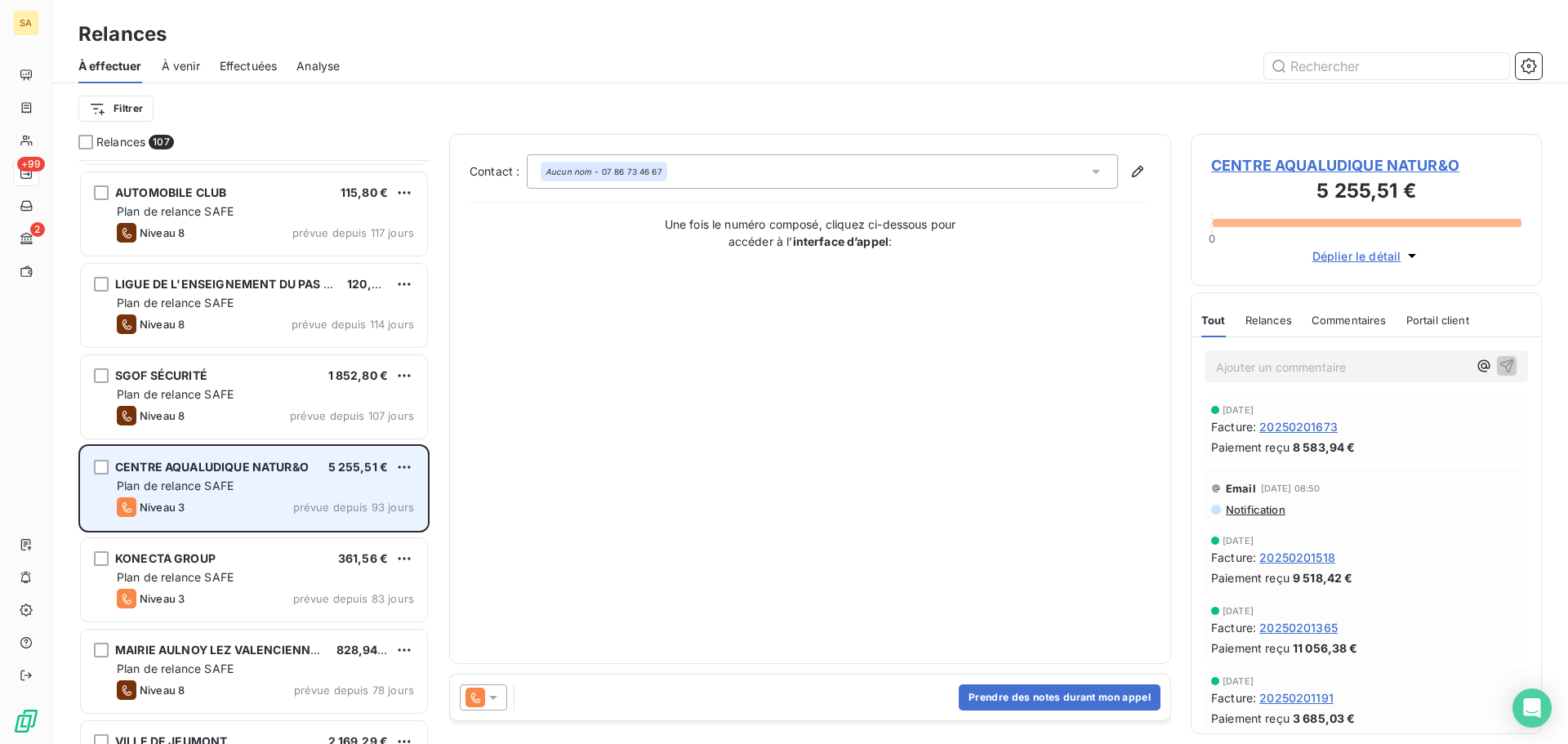
click at [229, 483] on span "Plan de relance SAFE" at bounding box center [174, 485] width 117 height 14
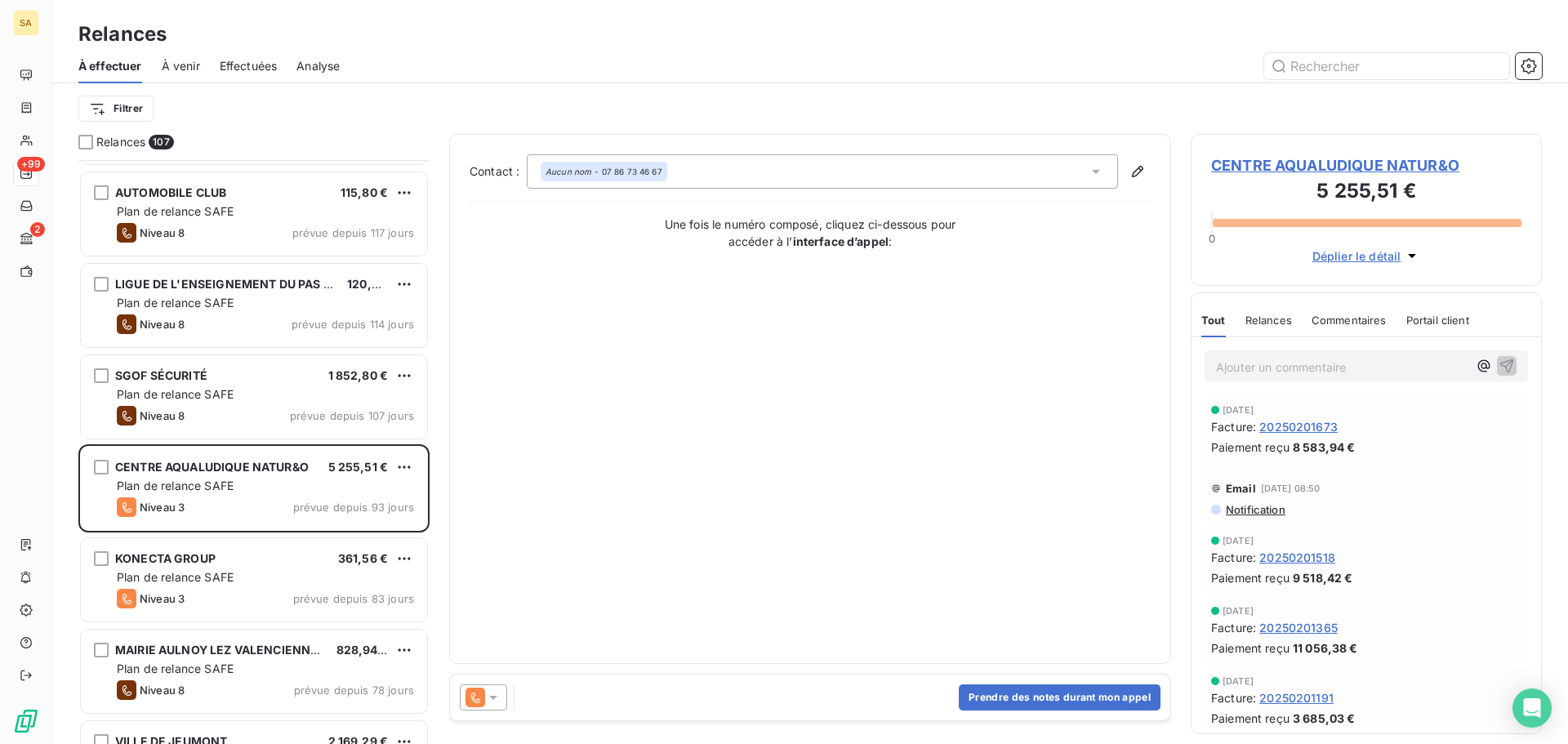
click at [1345, 256] on span "Déplier le détail" at bounding box center [1357, 256] width 89 height 17
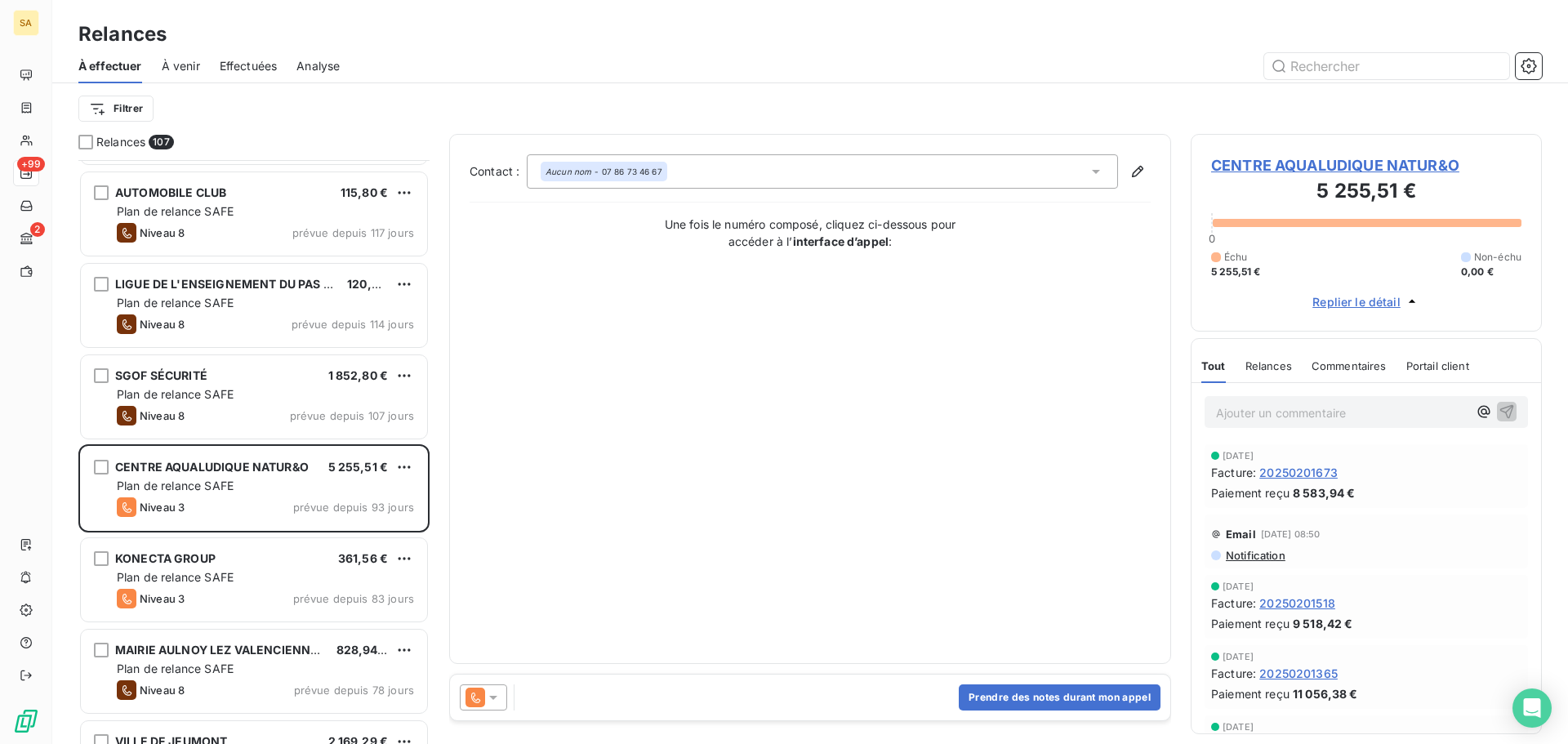
click at [1345, 169] on span "CENTRE AQUALUDIQUE NATUR&O" at bounding box center [1367, 165] width 311 height 22
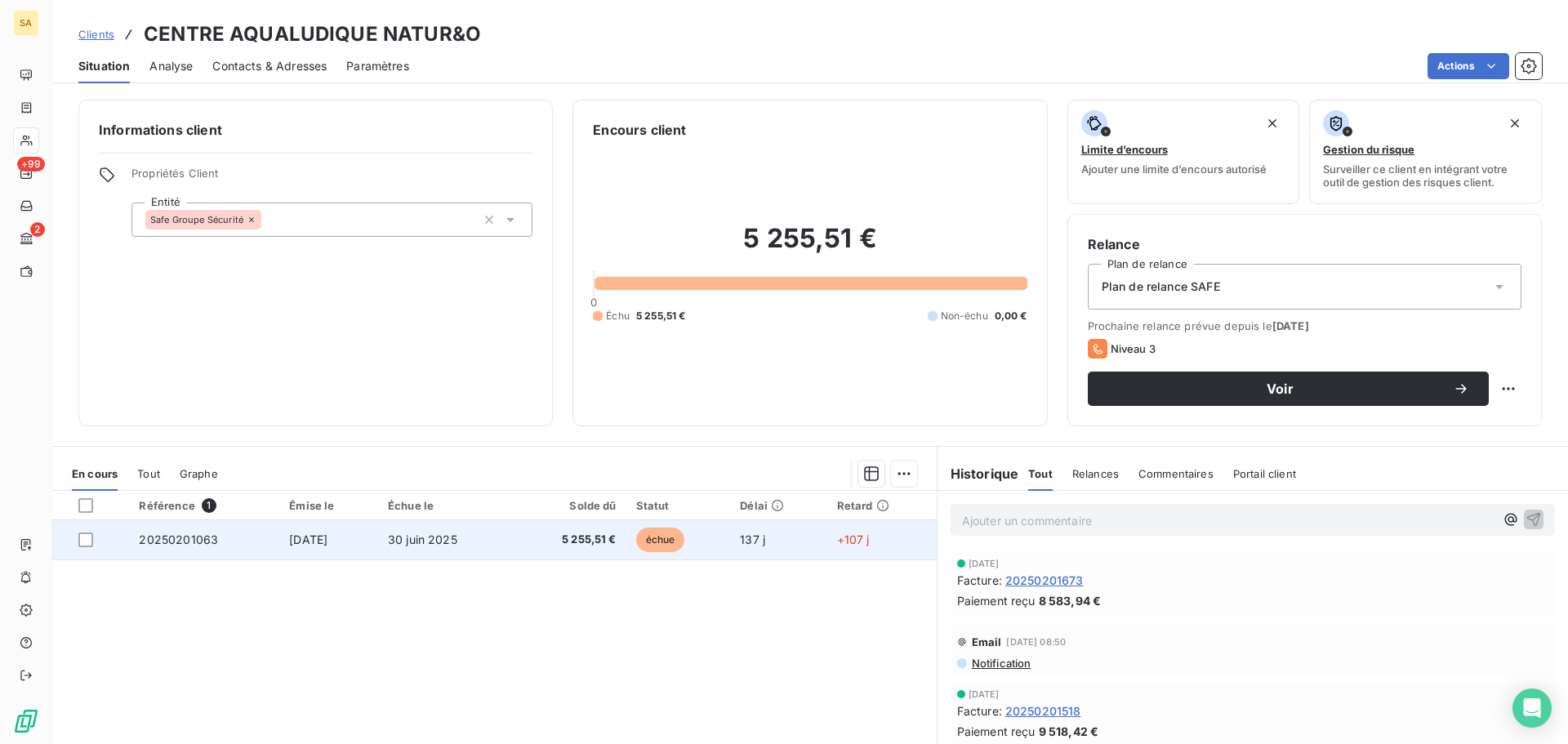
click at [627, 538] on td "5 255,51 €" at bounding box center [570, 539] width 113 height 39
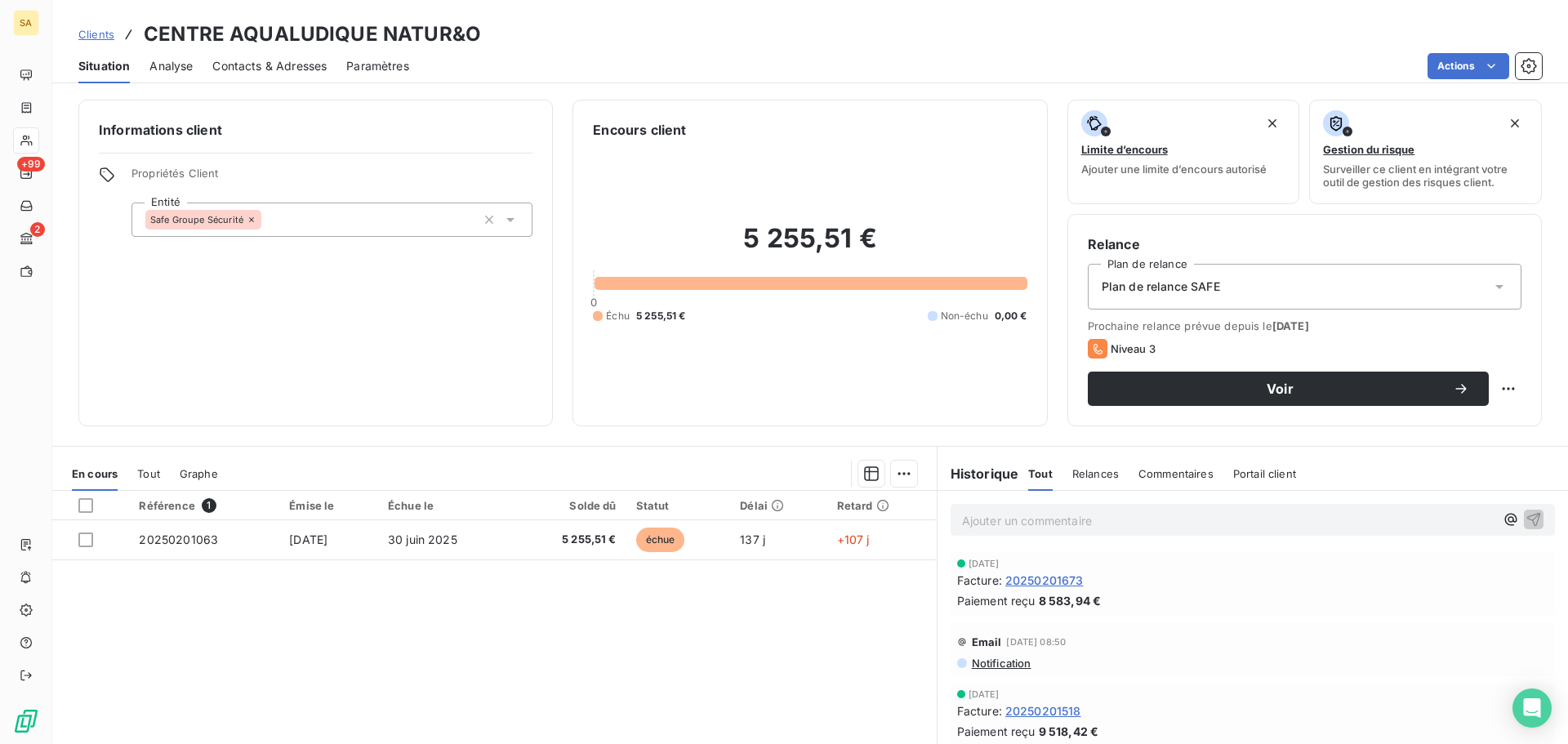
click at [1179, 471] on span "Commentaires" at bounding box center [1176, 473] width 75 height 13
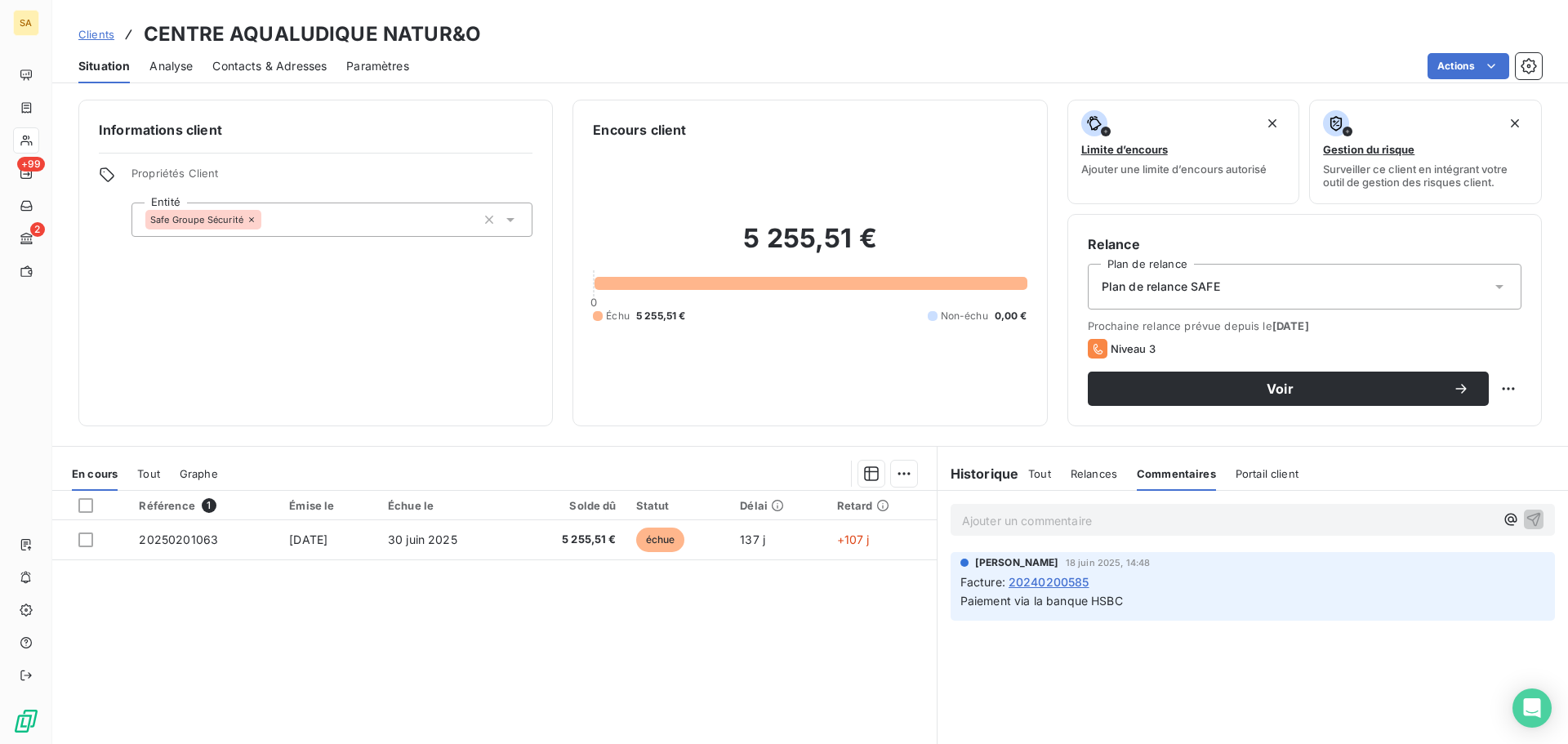
click at [1078, 528] on p "Ajouter un commentaire ﻿" at bounding box center [1228, 520] width 533 height 21
click at [1076, 472] on span "Relances" at bounding box center [1095, 473] width 47 height 13
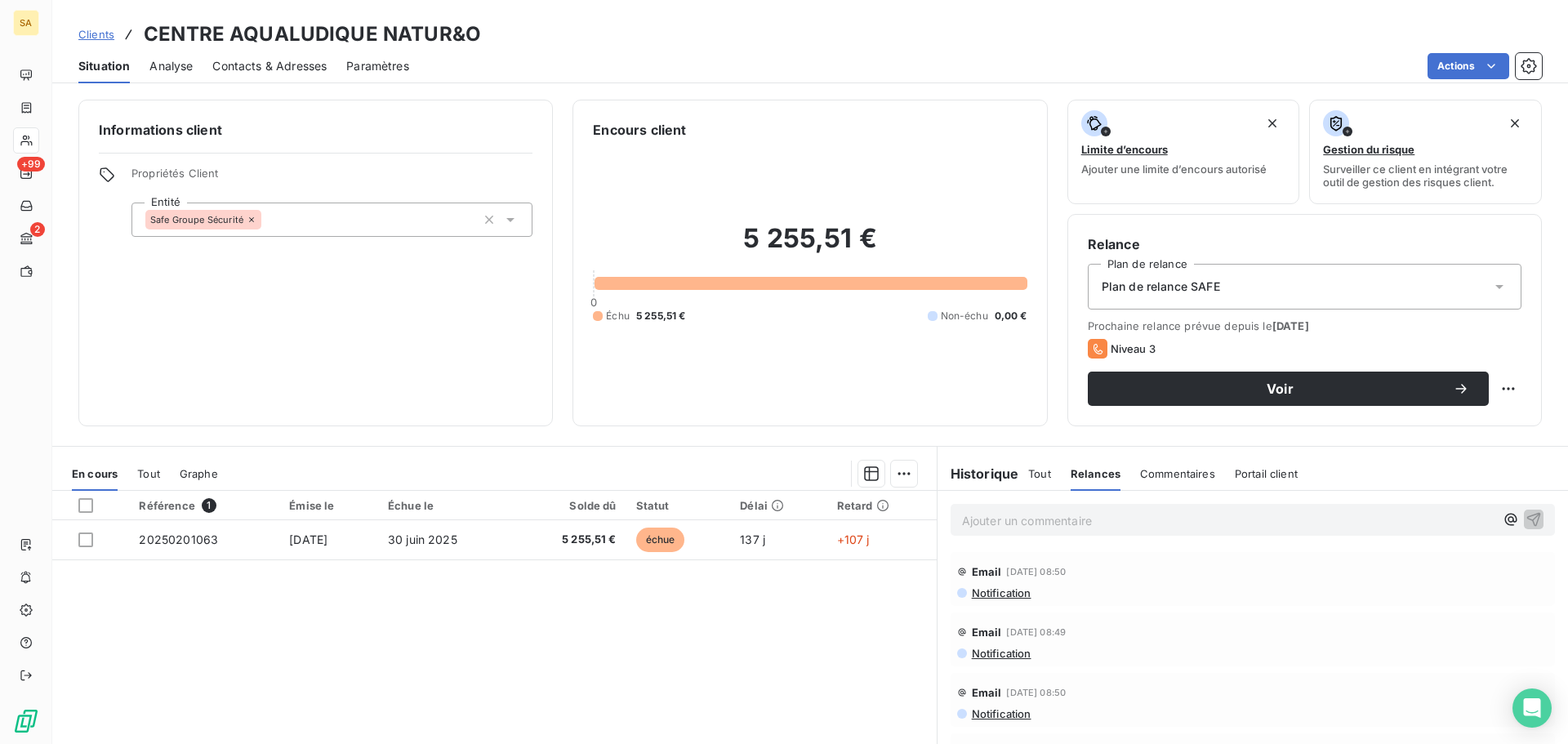
click at [1091, 521] on p "Ajouter un commentaire ﻿" at bounding box center [1228, 520] width 533 height 21
click at [1237, 518] on p "Relance effectuée ce jour en attente de retour" at bounding box center [1228, 519] width 533 height 19
click at [1527, 516] on icon "button" at bounding box center [1534, 518] width 14 height 14
click at [1038, 471] on span "Tout" at bounding box center [1040, 473] width 23 height 13
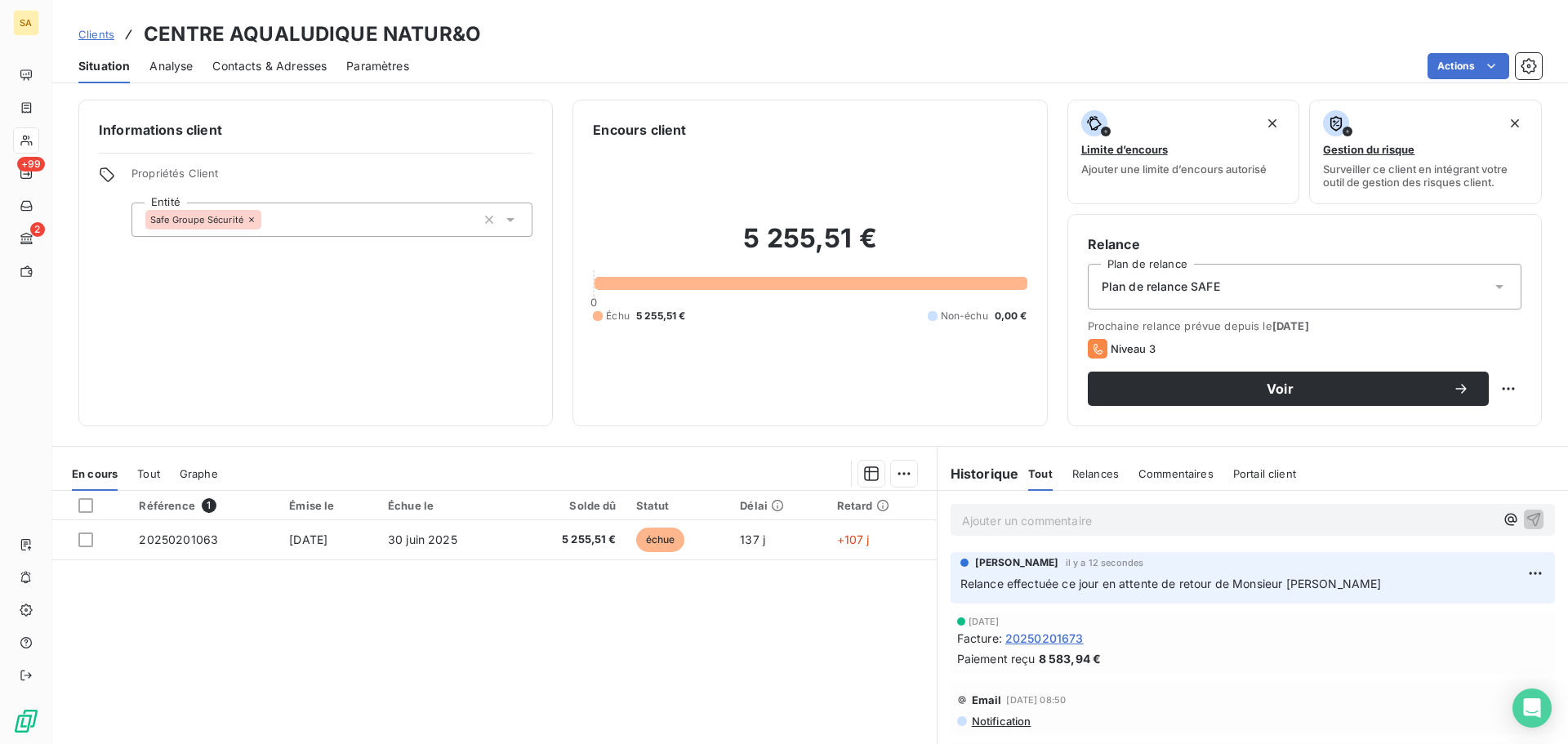
click at [1087, 474] on span "Relances" at bounding box center [1096, 473] width 47 height 13
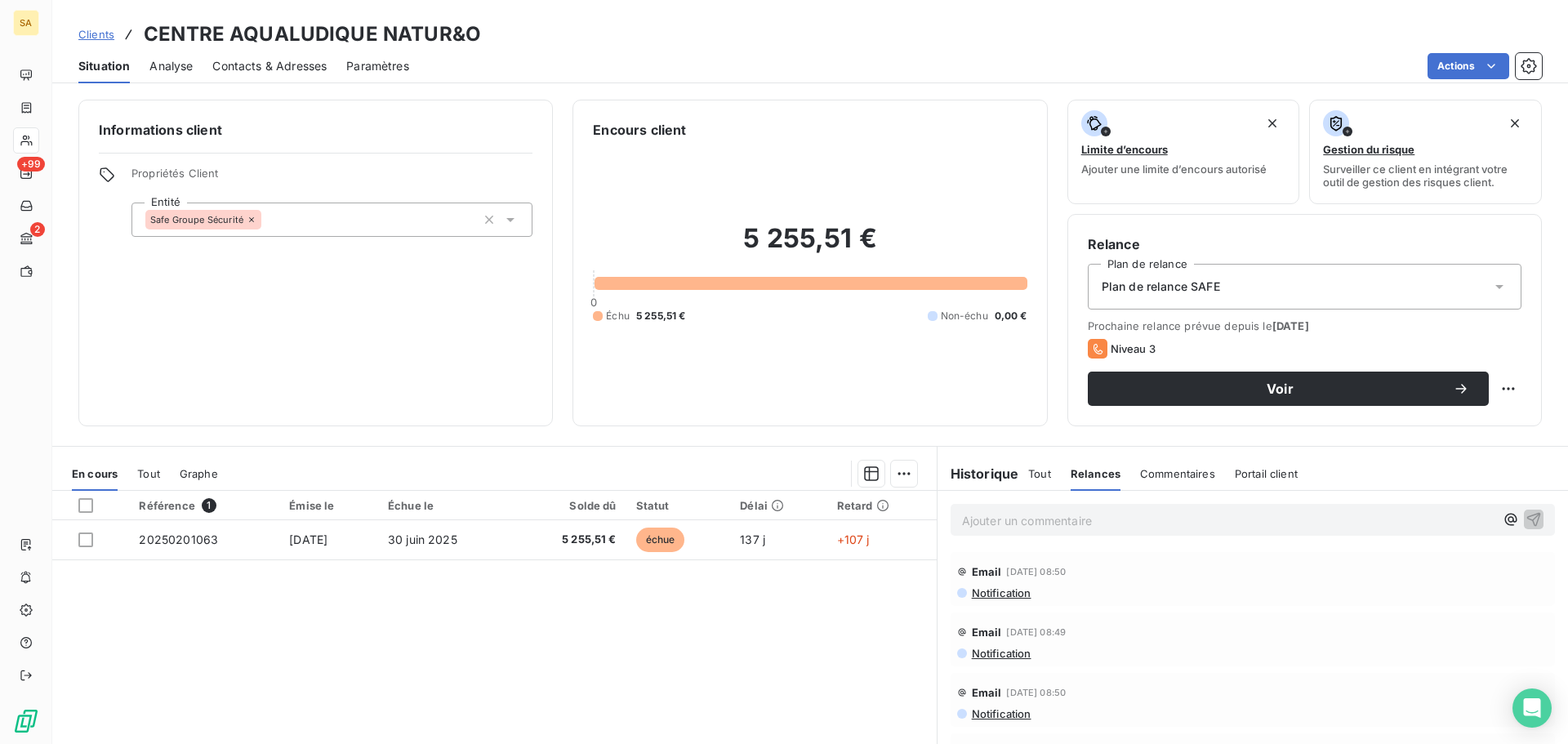
click at [1040, 473] on span "Tout" at bounding box center [1040, 473] width 23 height 13
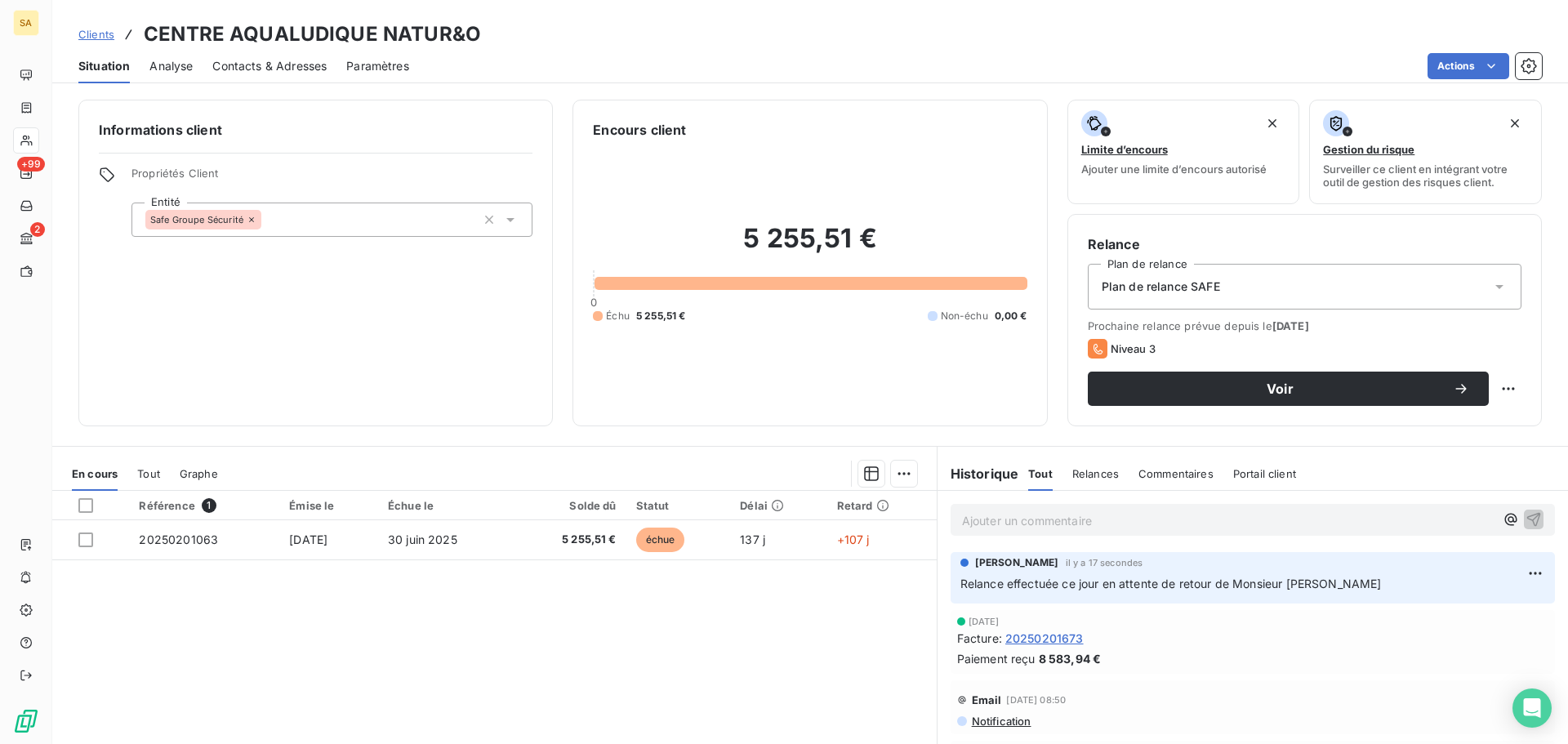
click at [771, 630] on div "Référence 1 Émise le Échue le Solde dû Statut Délai Retard 20250201063 [DATE] […" at bounding box center [494, 648] width 884 height 314
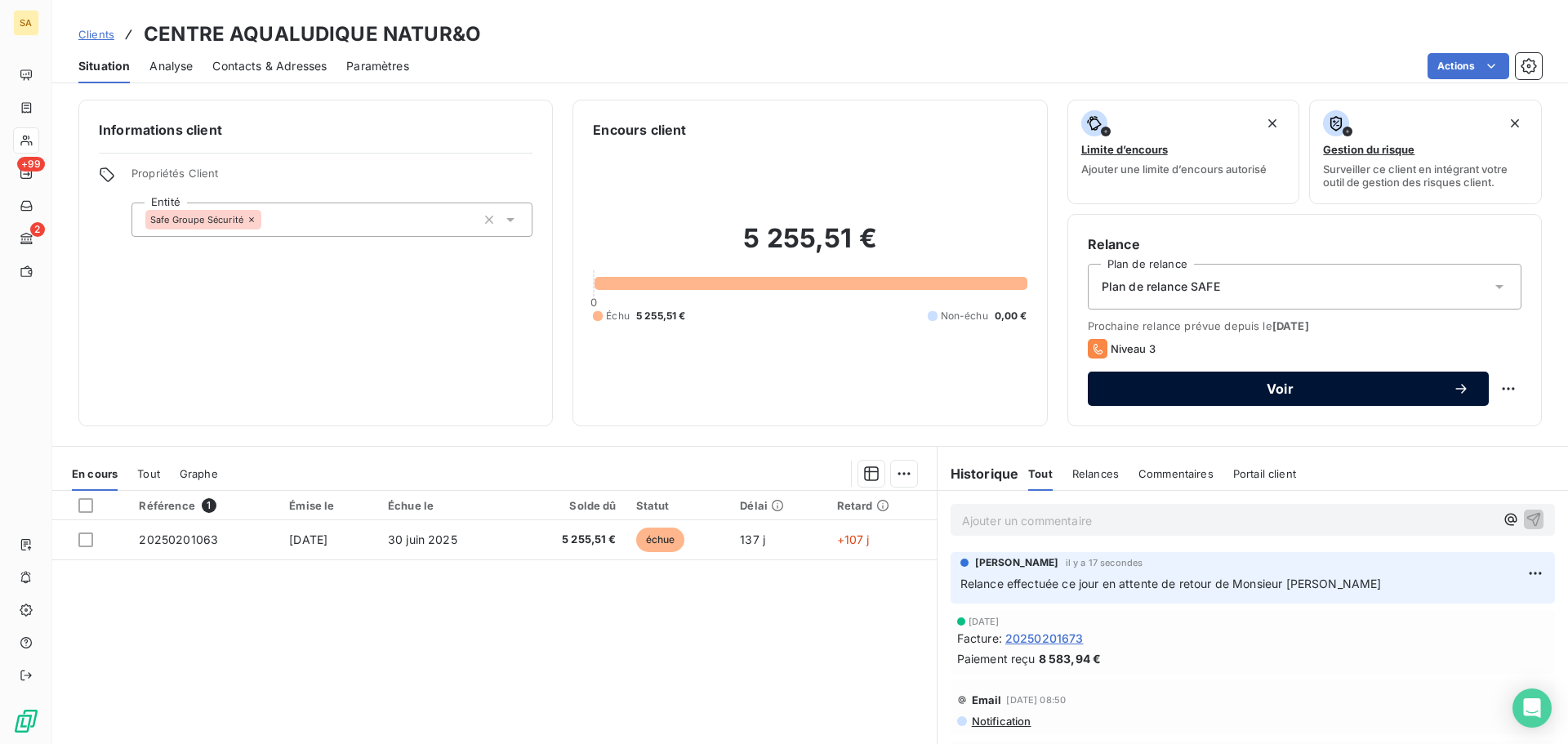
click at [1401, 382] on span "Voir" at bounding box center [1280, 388] width 346 height 13
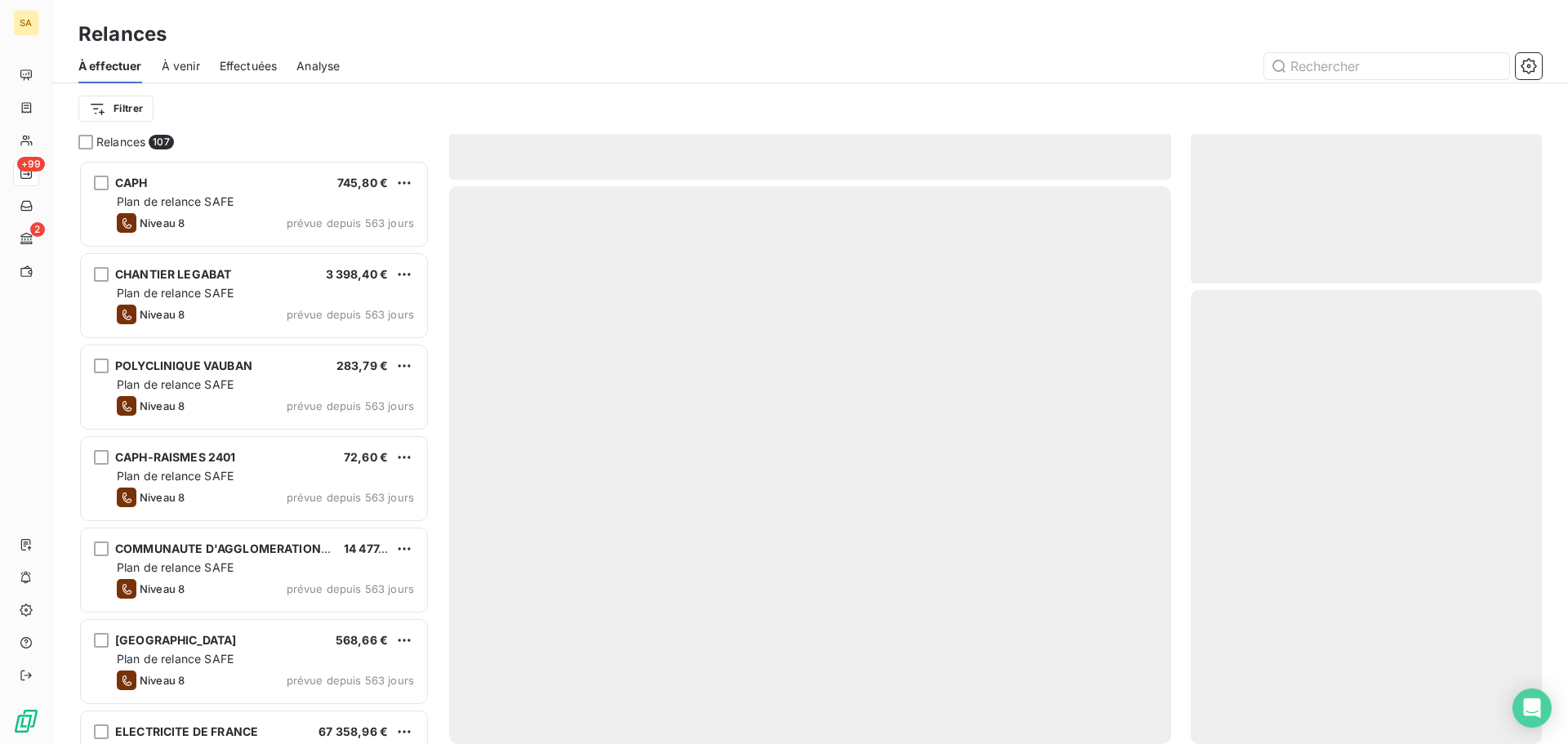
scroll to position [572, 339]
